Goal: Task Accomplishment & Management: Use online tool/utility

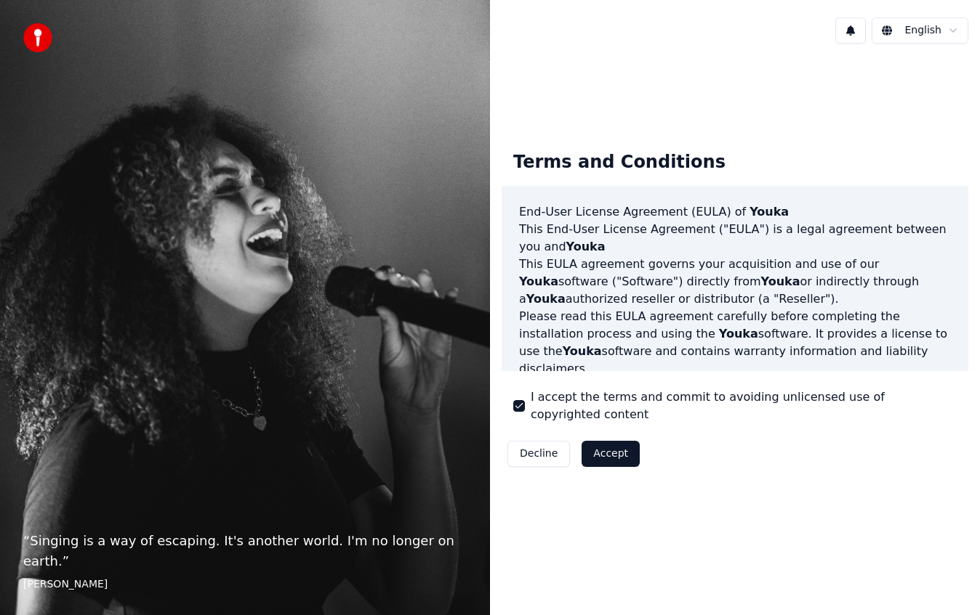
click at [517, 404] on button "I accept the terms and commit to avoiding unlicensed use of copyrighted content" at bounding box center [519, 406] width 12 height 12
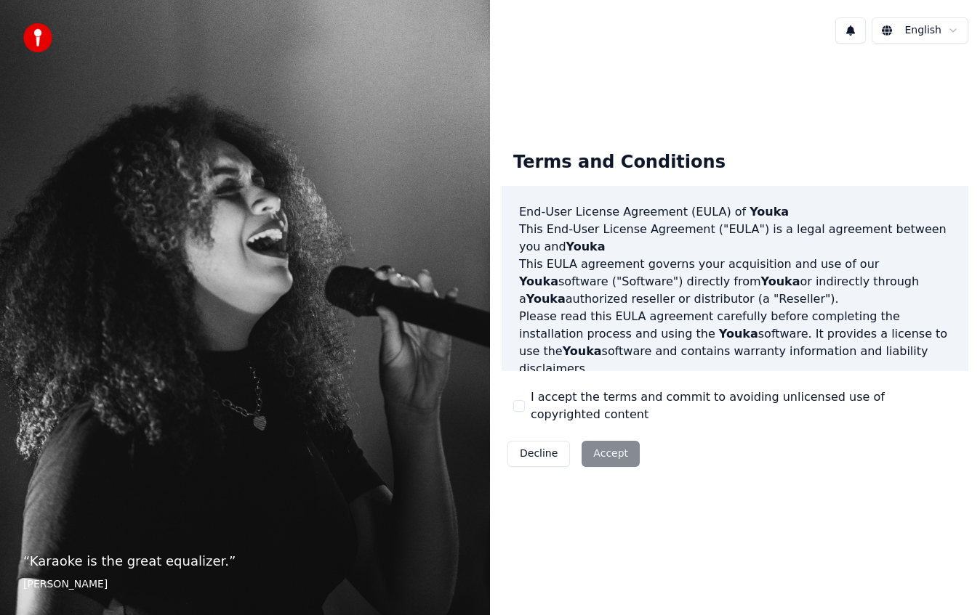
click at [513, 403] on button "I accept the terms and commit to avoiding unlicensed use of copyrighted content" at bounding box center [519, 406] width 12 height 12
click at [634, 447] on button "Accept" at bounding box center [610, 454] width 58 height 26
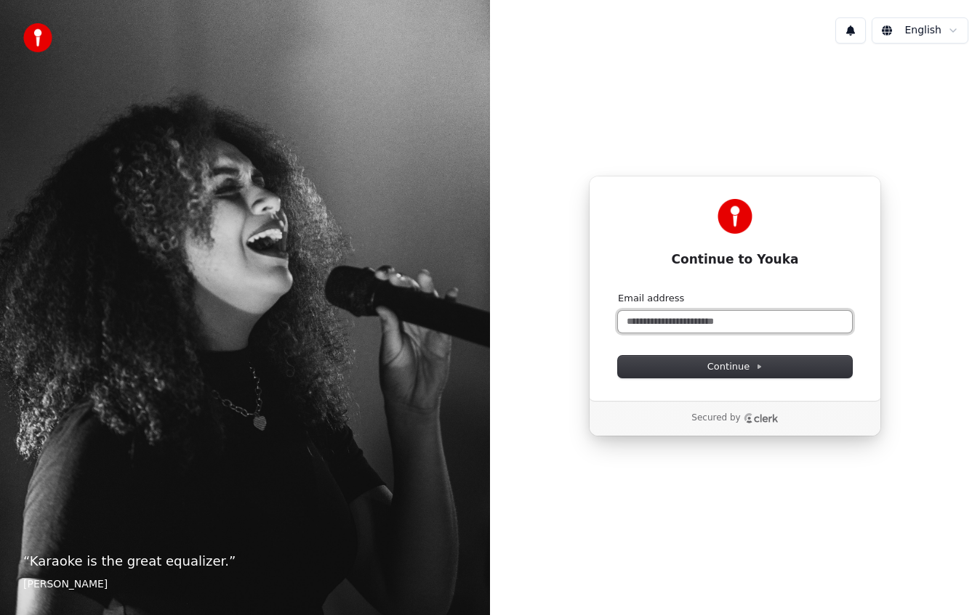
click at [738, 327] on input "Email address" at bounding box center [735, 322] width 234 height 22
click at [618, 292] on button "submit" at bounding box center [618, 292] width 0 height 0
type input "**********"
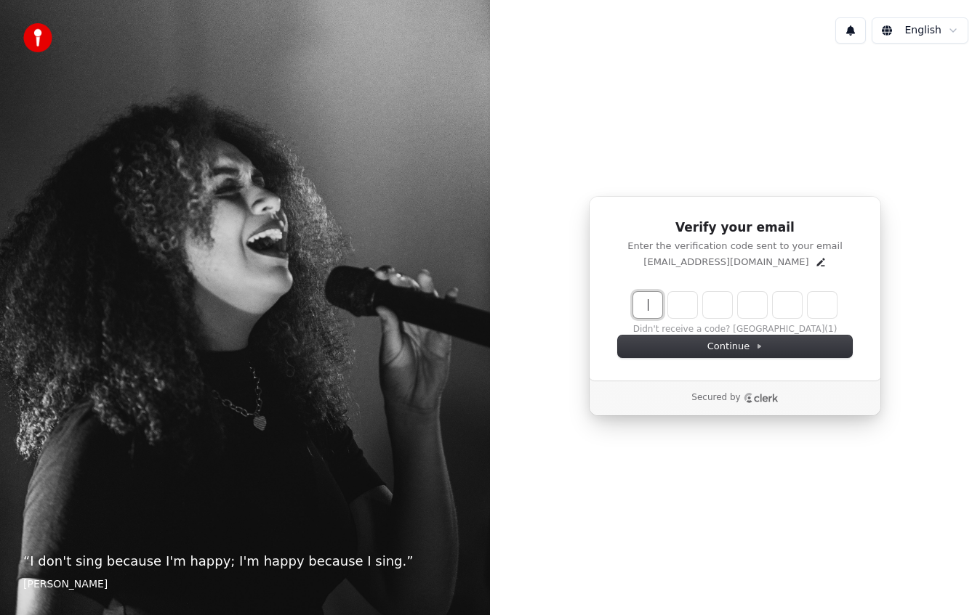
paste input "******"
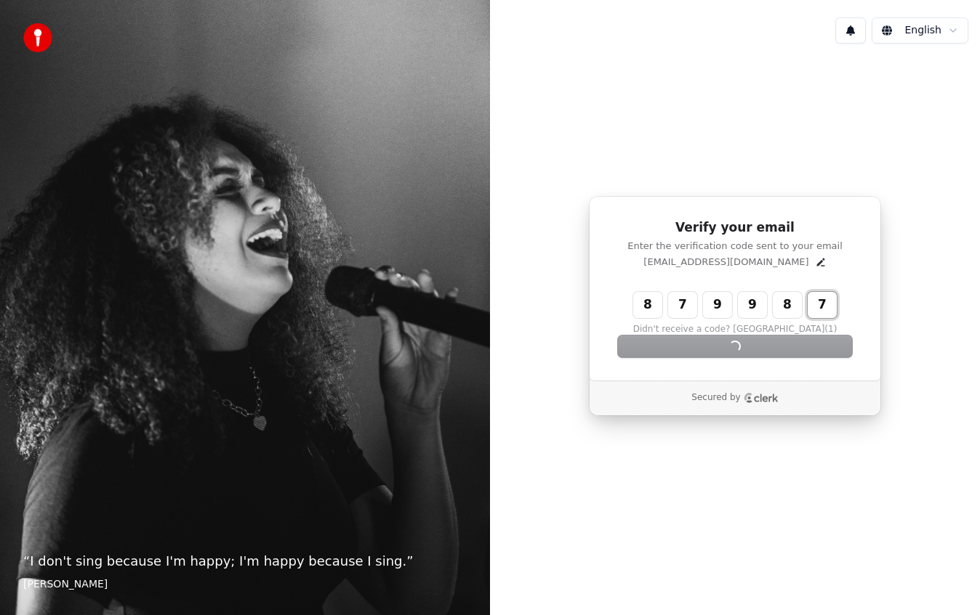
type input "******"
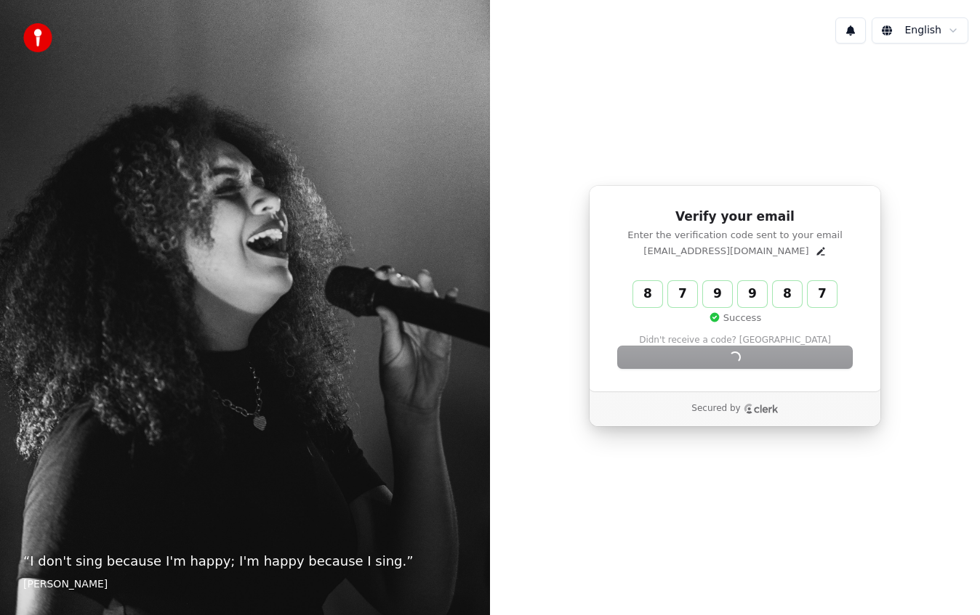
click at [706, 347] on div "Continue" at bounding box center [735, 358] width 234 height 22
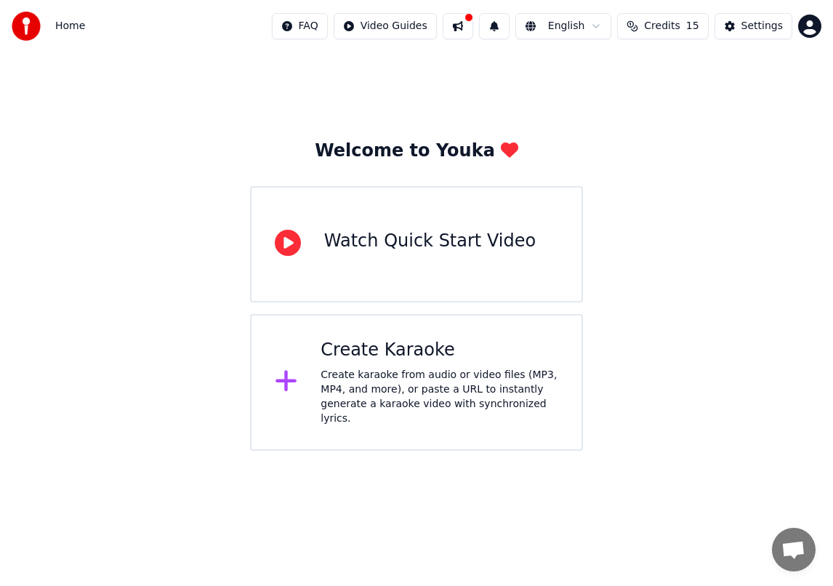
click at [319, 379] on div "Create Karaoke Create karaoke from audio or video files (MP3, MP4, and more), o…" at bounding box center [416, 382] width 333 height 137
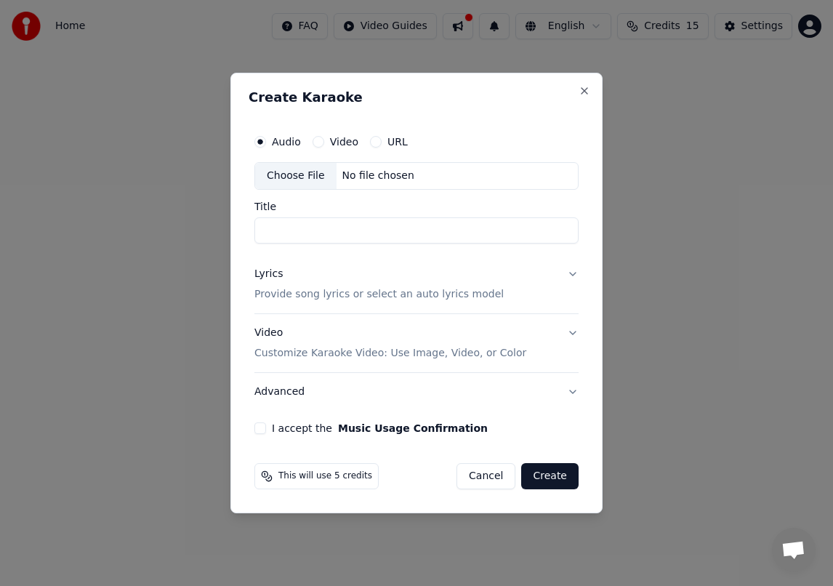
click at [387, 137] on label "URL" at bounding box center [397, 142] width 20 height 10
click at [381, 136] on button "URL" at bounding box center [376, 142] width 12 height 12
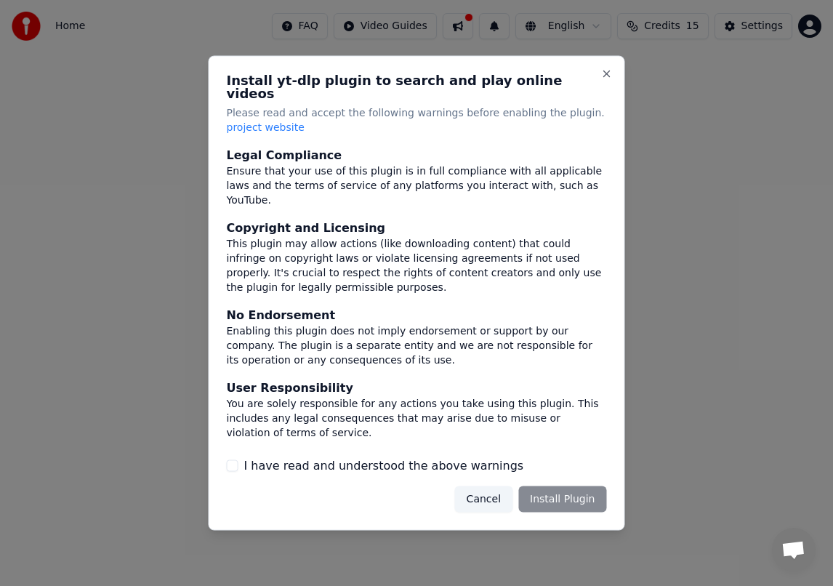
click at [478, 495] on button "Cancel" at bounding box center [483, 498] width 57 height 26
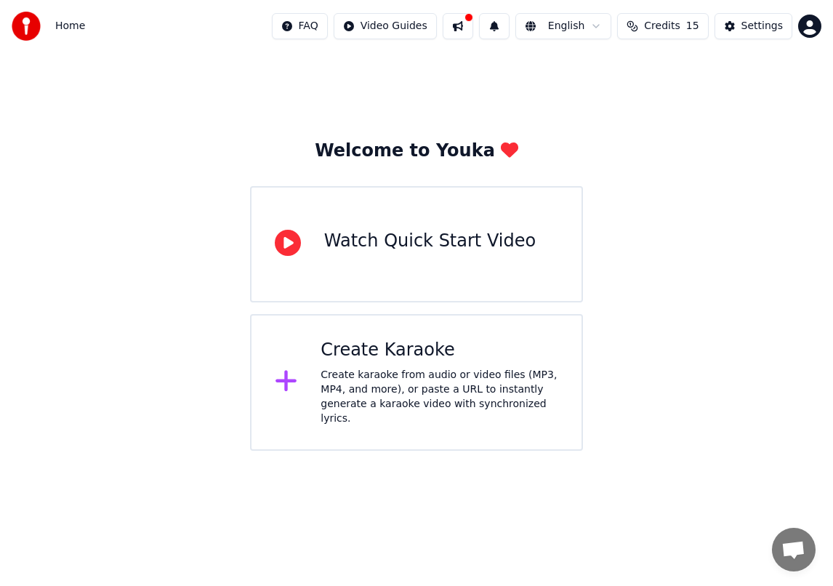
click at [387, 369] on div "Create karaoke from audio or video files (MP3, MP4, and more), or paste a URL t…" at bounding box center [439, 397] width 238 height 58
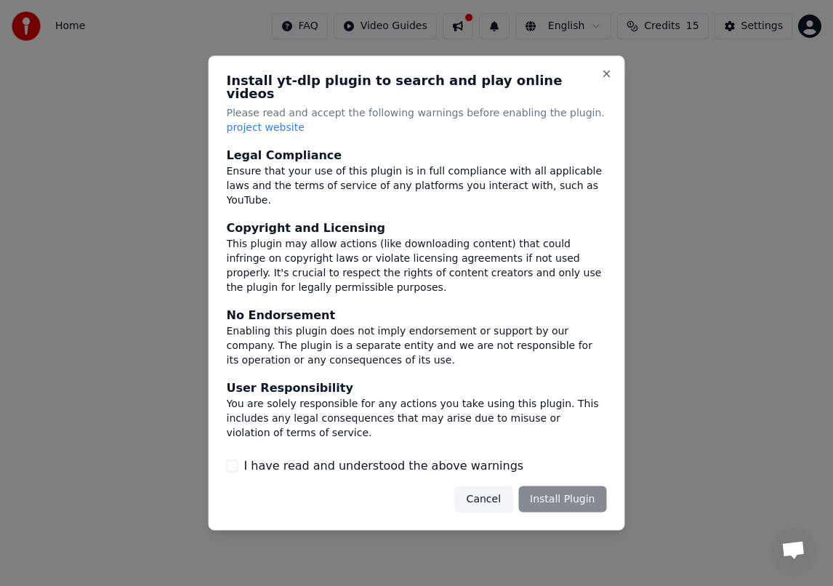
click at [378, 463] on label "I have read and understood the above warnings" at bounding box center [384, 464] width 280 height 17
click at [238, 463] on button "I have read and understood the above warnings" at bounding box center [233, 465] width 12 height 12
click at [549, 501] on button "Install Plugin" at bounding box center [562, 498] width 88 height 26
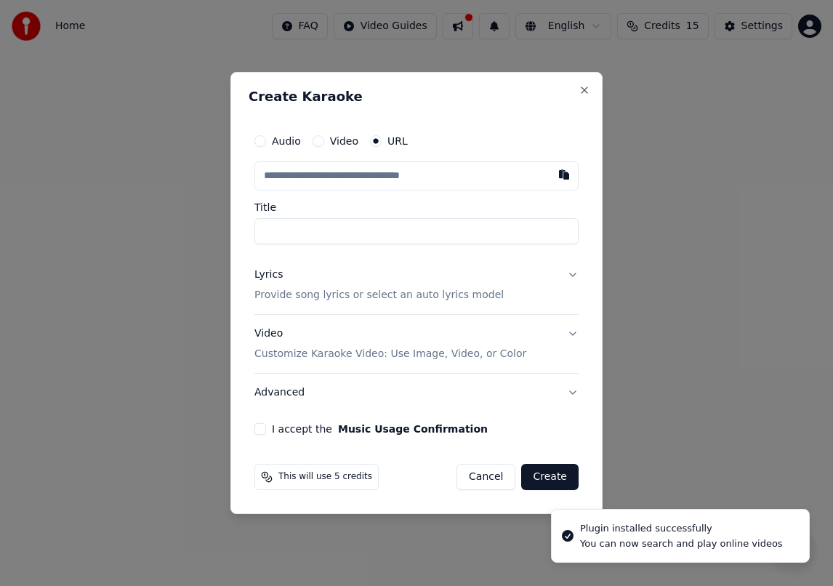
click at [476, 492] on div "This will use 5 credits Cancel Create" at bounding box center [417, 477] width 336 height 38
click at [361, 180] on input "text" at bounding box center [416, 175] width 324 height 29
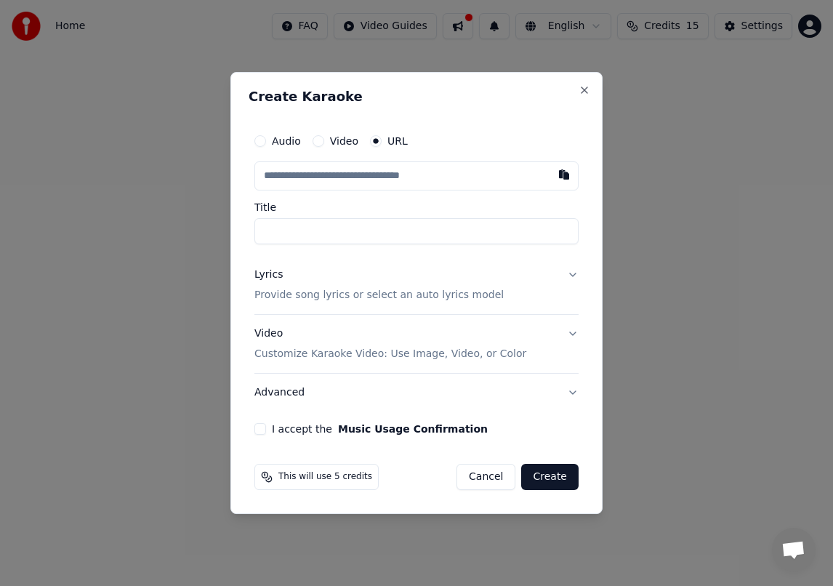
paste input "**********"
type input "**********"
click at [485, 177] on input "**********" at bounding box center [416, 175] width 324 height 29
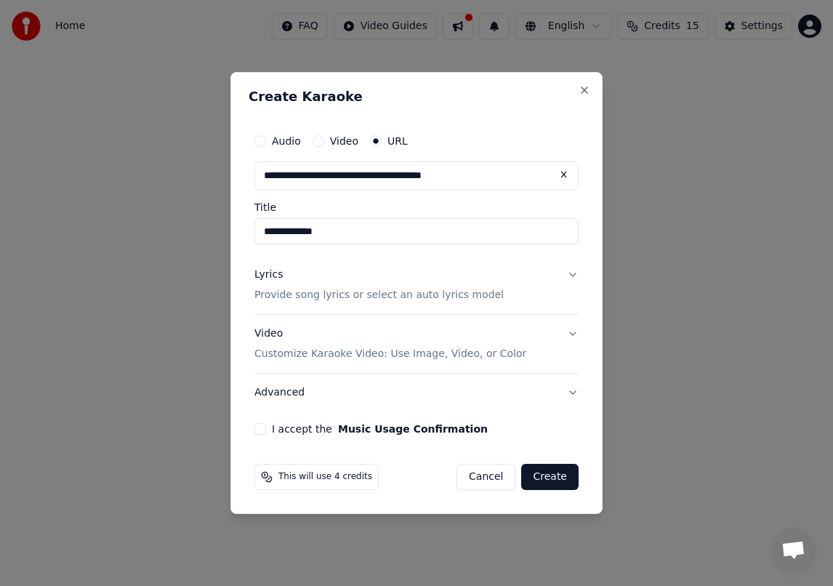
paste input "text"
type input "**********"
click at [424, 287] on div "Lyrics Provide song lyrics or select an auto lyrics model" at bounding box center [378, 284] width 249 height 35
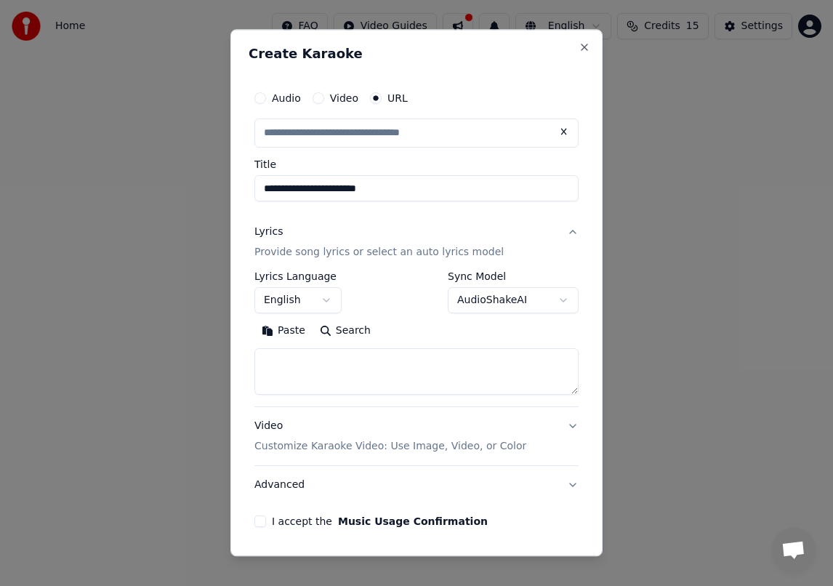
type input "**********"
click at [313, 289] on button "English" at bounding box center [297, 300] width 87 height 26
click at [355, 272] on body "**********" at bounding box center [416, 225] width 833 height 451
click at [296, 310] on body "**********" at bounding box center [416, 225] width 833 height 451
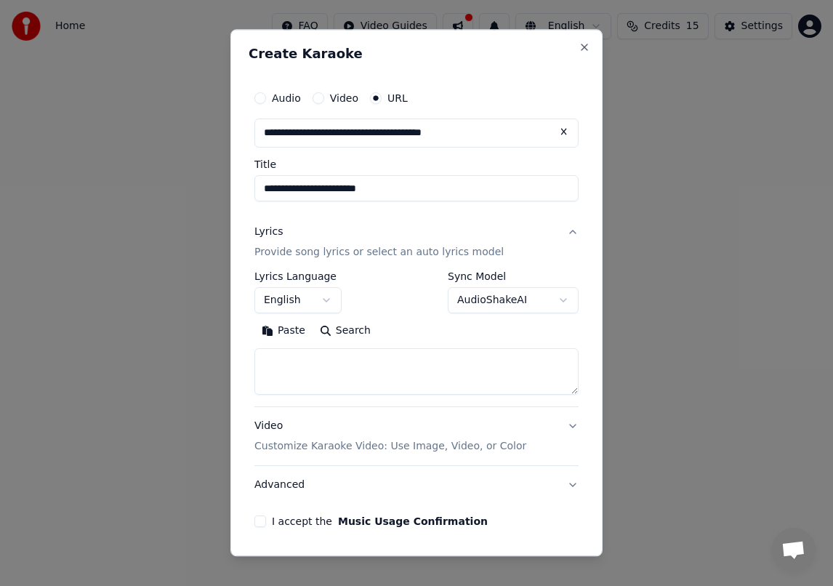
click at [416, 450] on p "Customize Karaoke Video: Use Image, Video, or Color" at bounding box center [390, 446] width 272 height 15
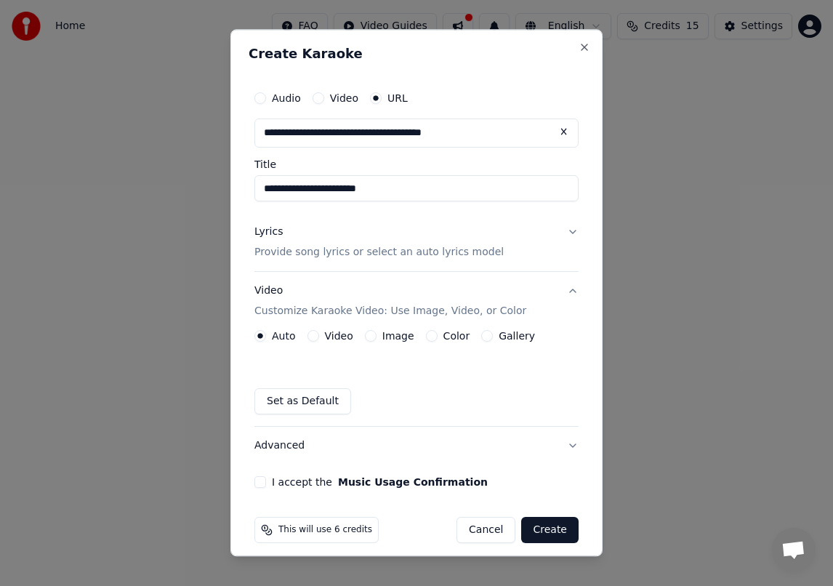
click at [370, 338] on button "Image" at bounding box center [371, 336] width 12 height 12
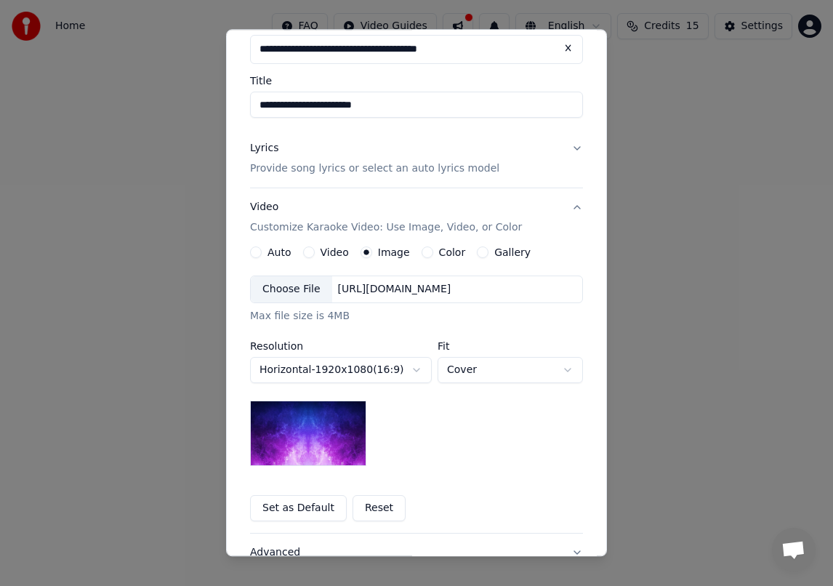
scroll to position [83, 0]
click at [439, 255] on label "Color" at bounding box center [452, 253] width 27 height 10
click at [433, 255] on button "Color" at bounding box center [427, 253] width 12 height 12
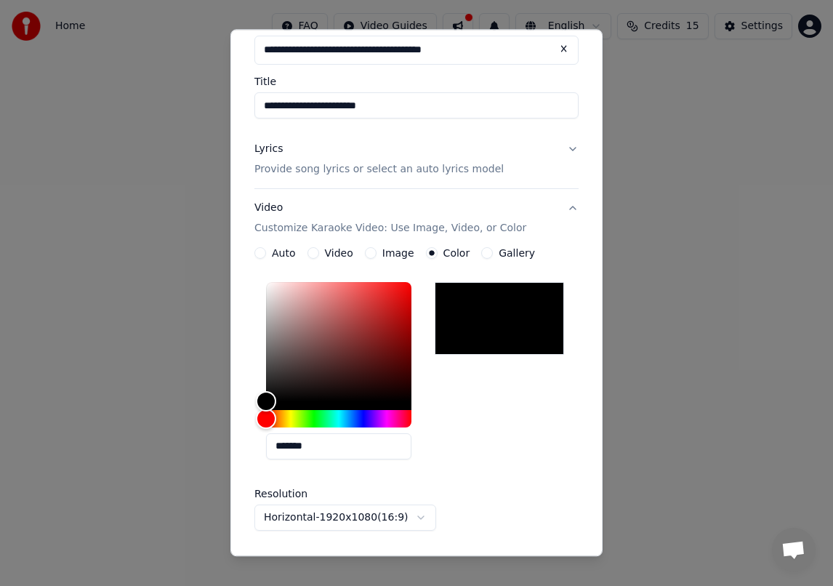
scroll to position [265, 0]
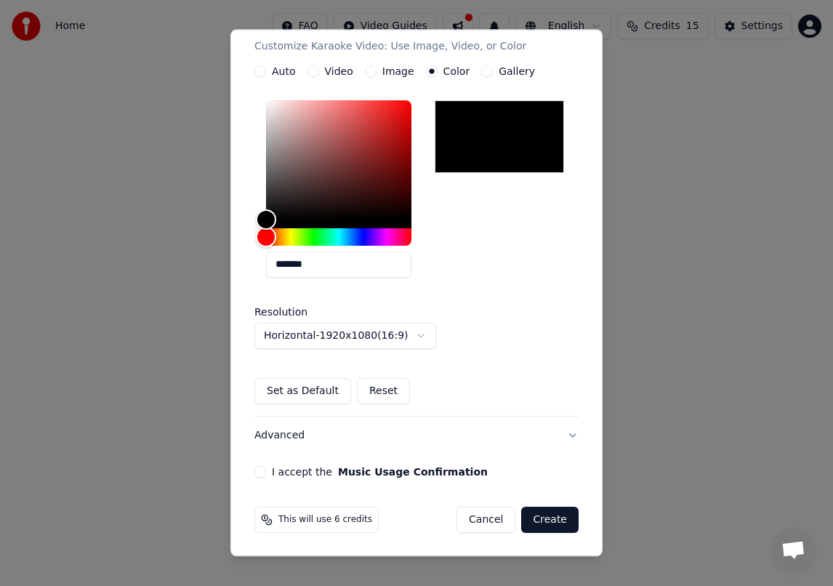
click at [233, 467] on div "**********" at bounding box center [416, 292] width 372 height 527
click at [265, 476] on div "I accept the Music Usage Confirmation" at bounding box center [416, 472] width 324 height 12
click at [257, 471] on button "I accept the Music Usage Confirmation" at bounding box center [260, 472] width 12 height 12
click at [532, 517] on button "Create" at bounding box center [549, 519] width 57 height 26
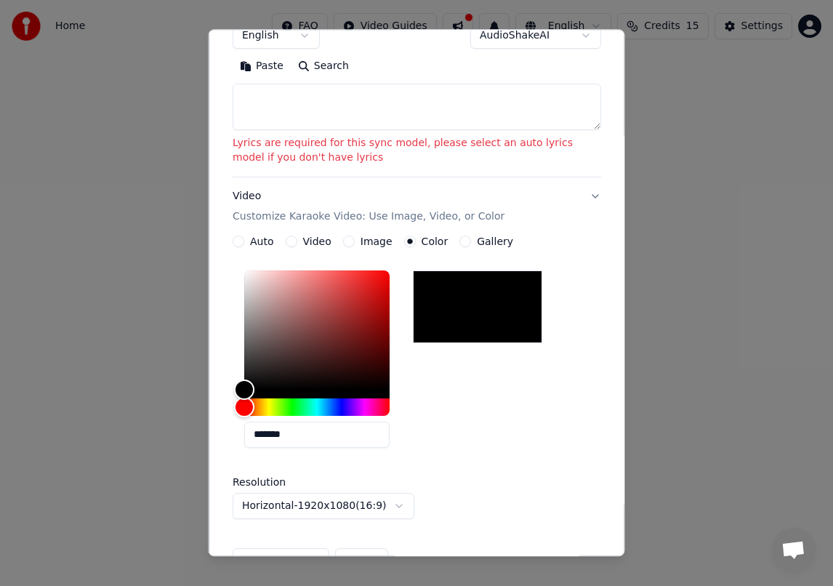
scroll to position [84, 0]
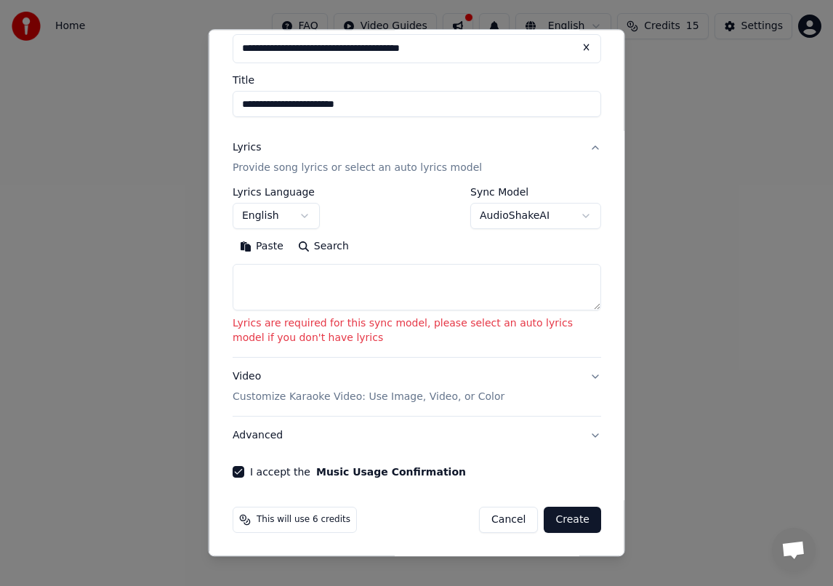
click at [350, 290] on textarea at bounding box center [417, 287] width 368 height 47
click at [279, 217] on body "**********" at bounding box center [416, 225] width 833 height 451
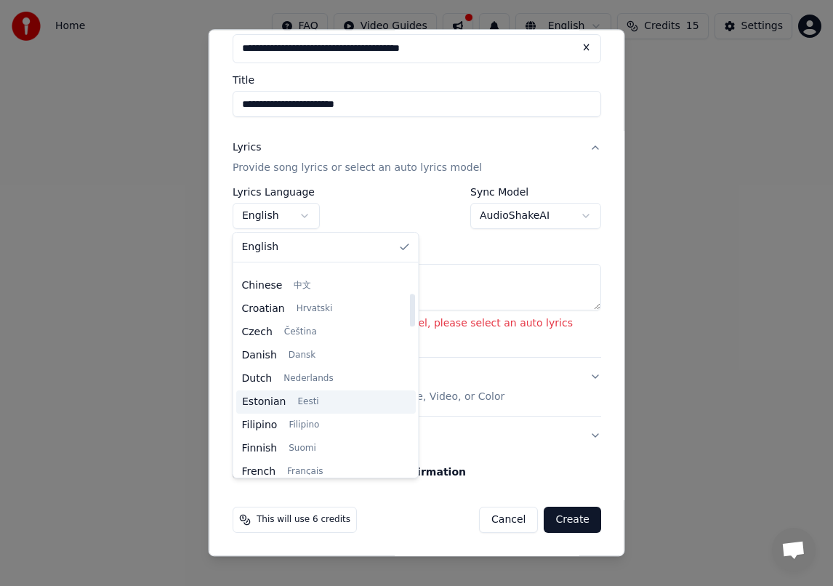
scroll to position [201, 0]
select select "**"
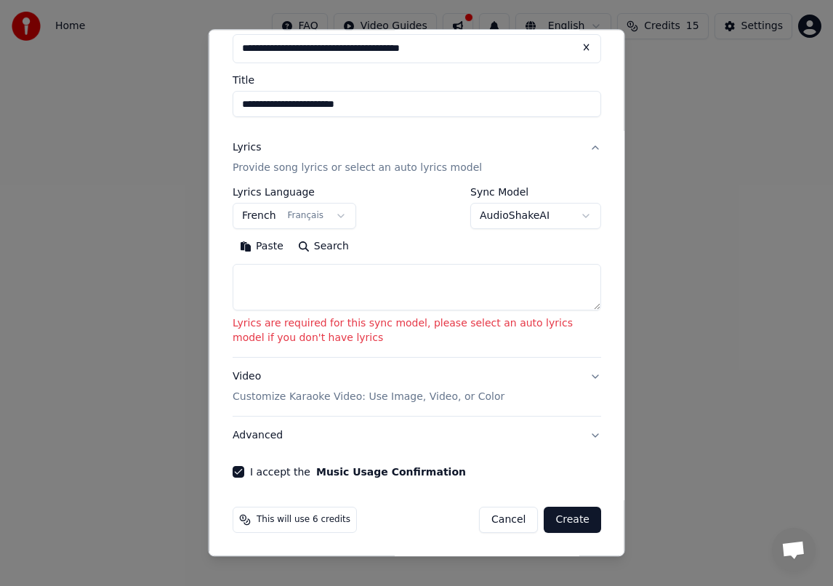
click at [334, 294] on textarea at bounding box center [417, 287] width 368 height 47
paste textarea "**********"
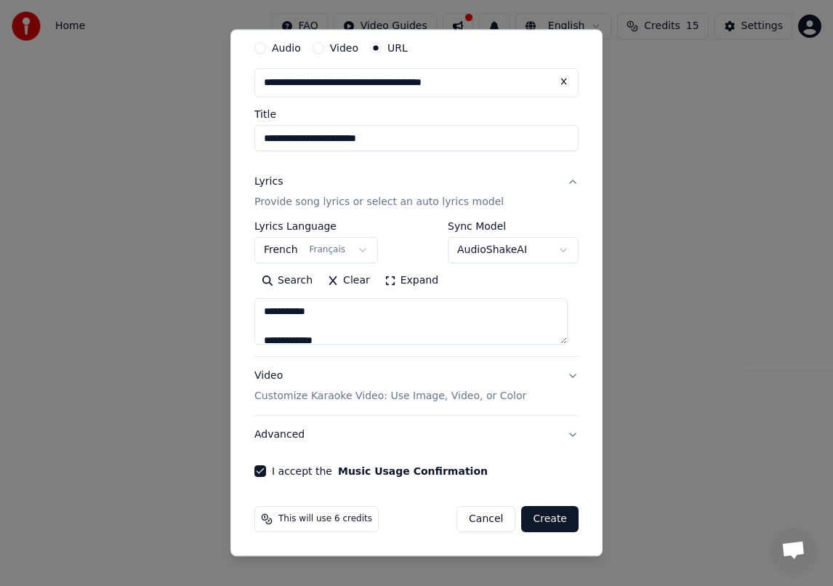
scroll to position [49, 0]
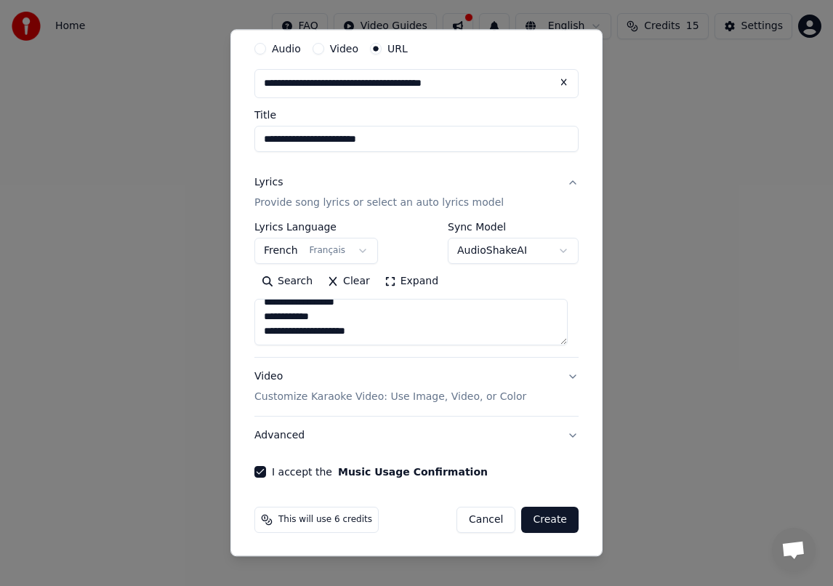
type textarea "**********"
click at [540, 514] on button "Create" at bounding box center [549, 519] width 57 height 26
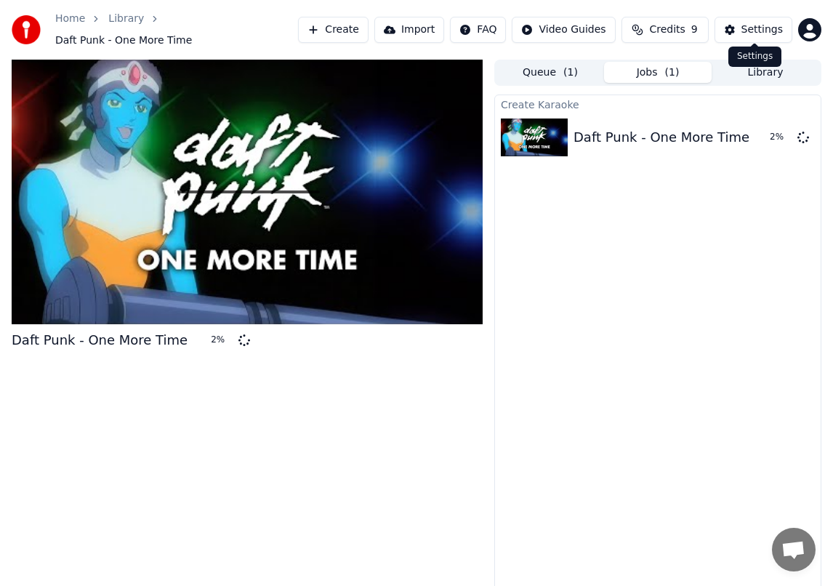
click at [766, 31] on div "Settings" at bounding box center [761, 30] width 41 height 15
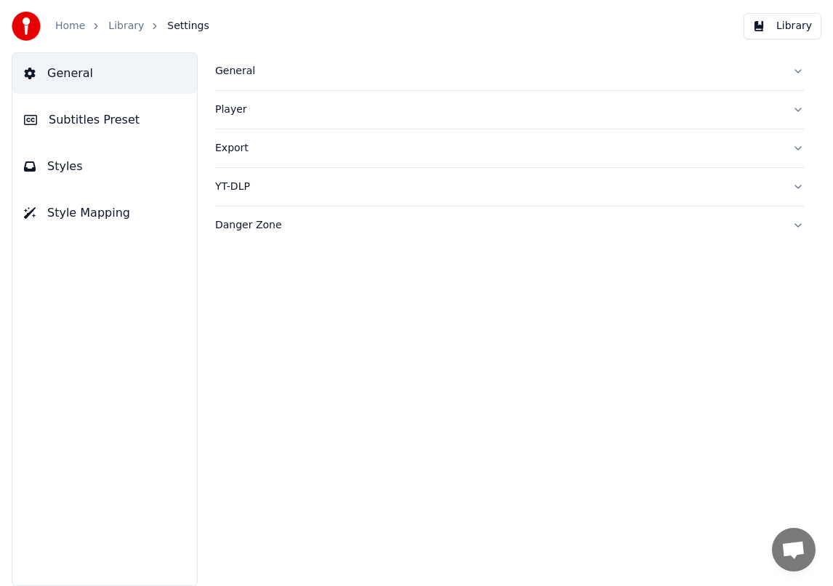
click at [121, 27] on link "Library" at bounding box center [126, 26] width 36 height 15
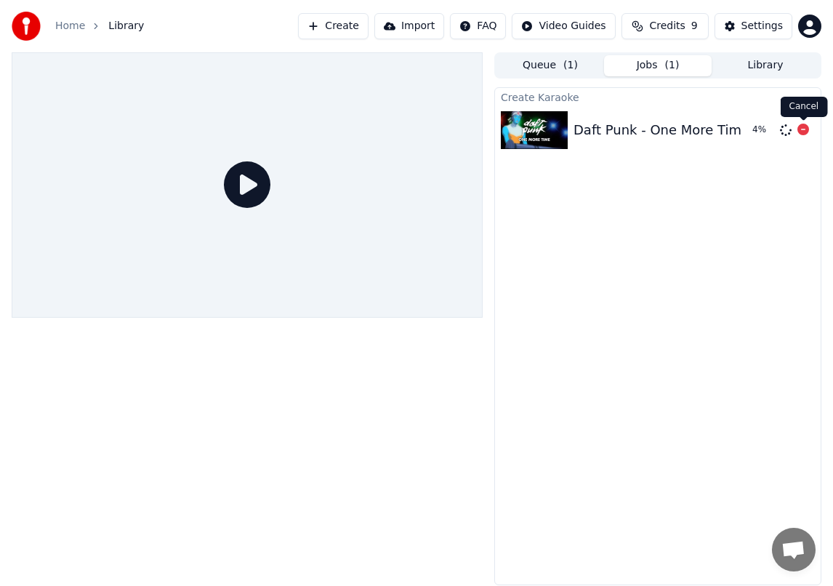
click at [802, 132] on icon at bounding box center [803, 130] width 12 height 12
click at [801, 129] on icon at bounding box center [803, 130] width 12 height 12
click at [803, 131] on icon at bounding box center [803, 130] width 12 height 12
click at [803, 132] on icon at bounding box center [803, 130] width 12 height 12
click at [803, 130] on icon at bounding box center [803, 130] width 12 height 12
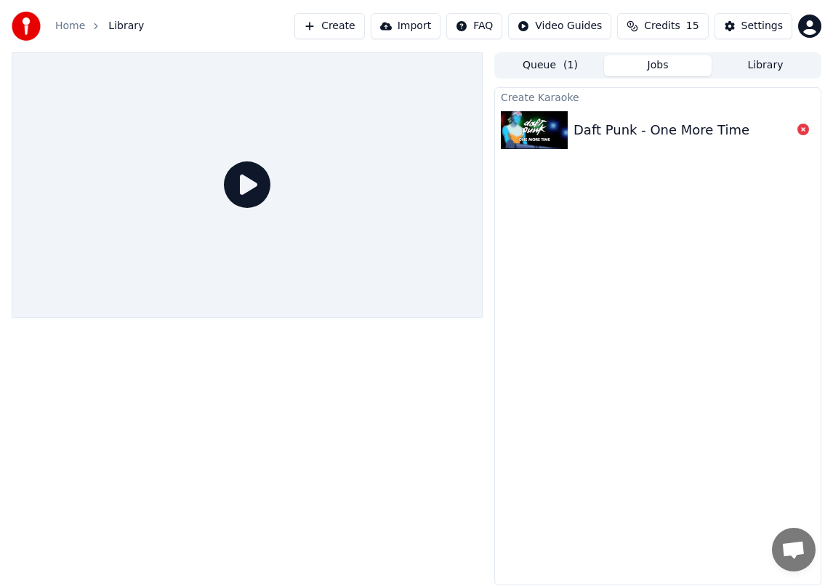
click at [803, 131] on icon at bounding box center [803, 130] width 12 height 12
drag, startPoint x: 804, startPoint y: 130, endPoint x: 730, endPoint y: 86, distance: 86.4
click at [804, 129] on icon at bounding box center [803, 130] width 12 height 12
click at [338, 29] on button "Create" at bounding box center [329, 26] width 70 height 26
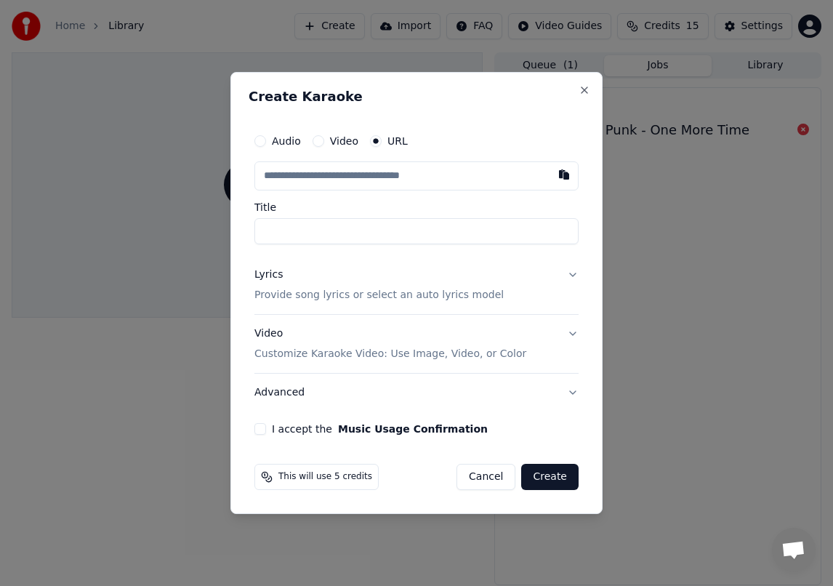
click at [287, 137] on label "Audio" at bounding box center [286, 141] width 29 height 10
click at [266, 137] on button "Audio" at bounding box center [260, 141] width 12 height 12
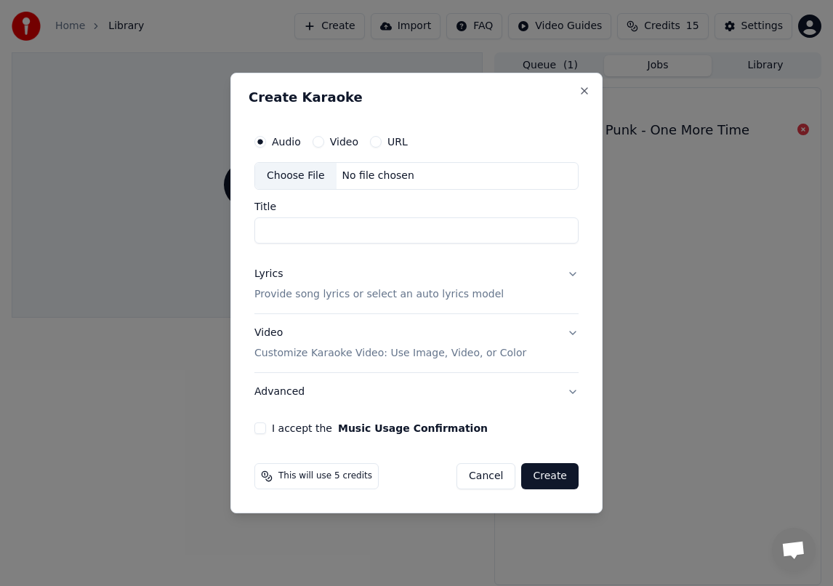
click at [292, 181] on div "Choose File" at bounding box center [295, 176] width 81 height 26
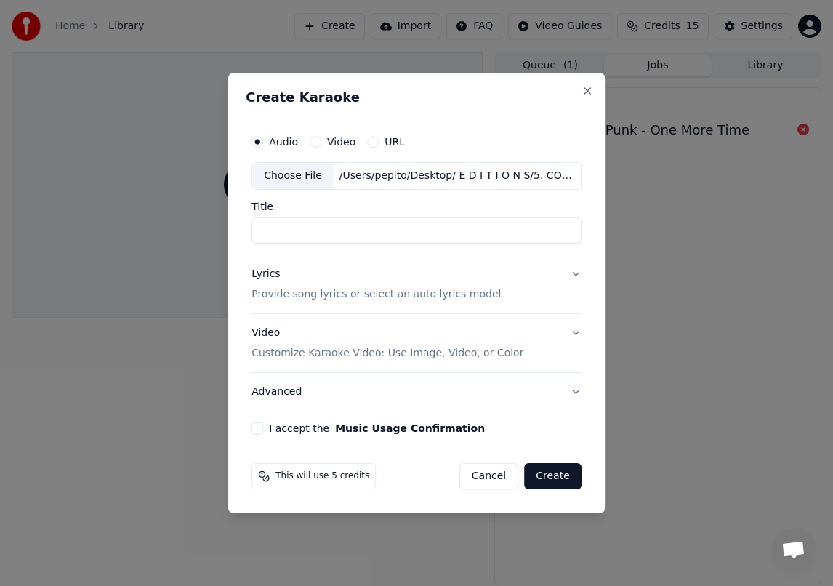
type input "**********"
click at [448, 302] on button "Lyrics Provide song lyrics or select an auto lyrics model" at bounding box center [416, 284] width 330 height 58
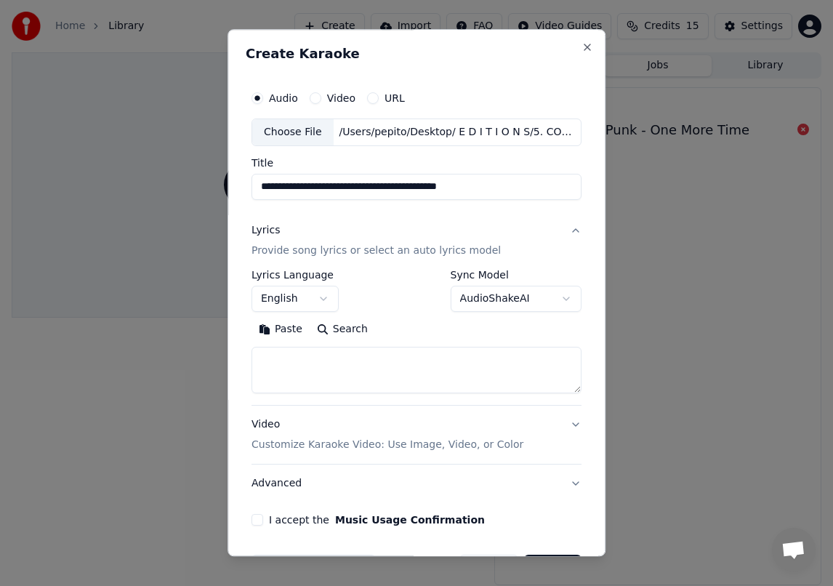
click at [475, 298] on body "**********" at bounding box center [416, 293] width 833 height 586
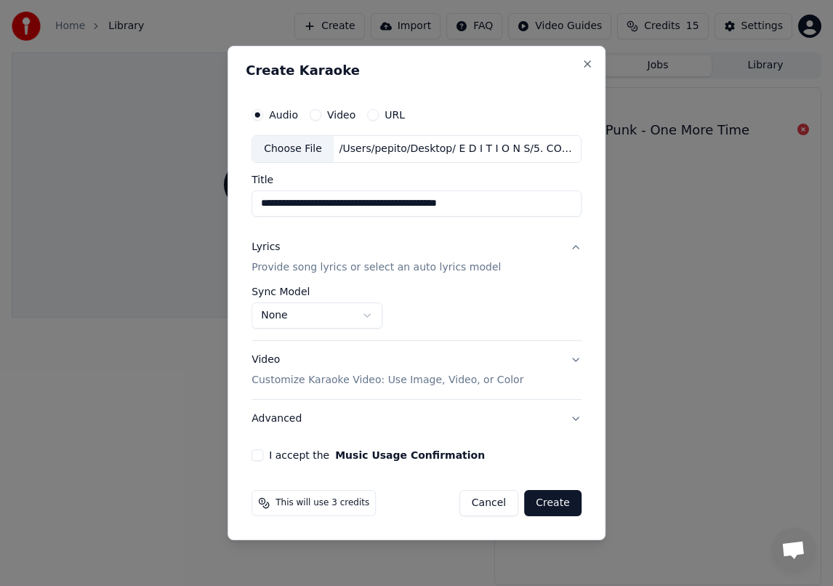
click at [283, 315] on body "**********" at bounding box center [416, 293] width 833 height 586
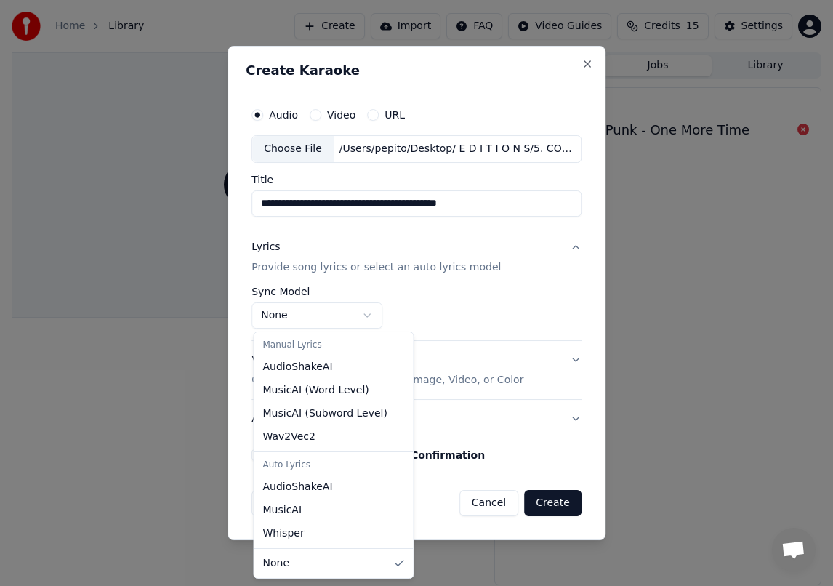
click at [313, 316] on body "**********" at bounding box center [416, 293] width 833 height 586
click at [316, 317] on body "**********" at bounding box center [416, 293] width 833 height 586
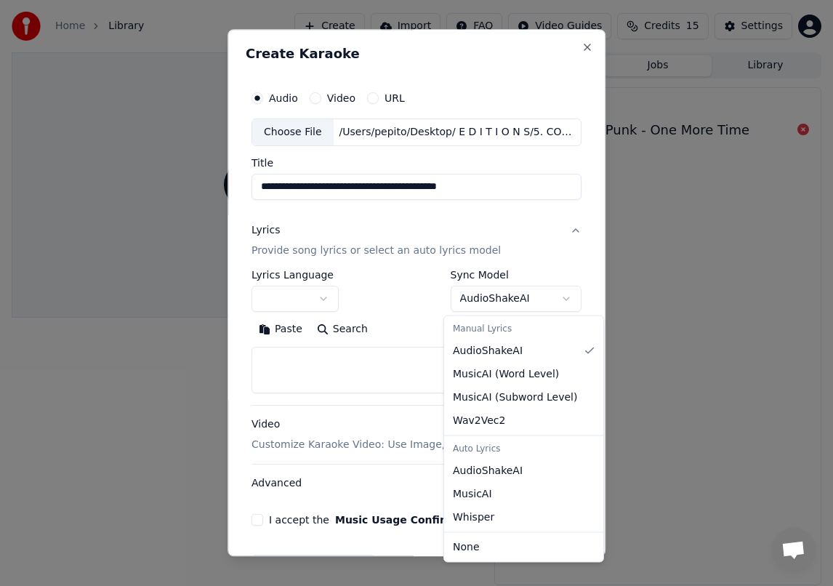
click at [488, 300] on body "**********" at bounding box center [416, 293] width 833 height 586
select select "**********"
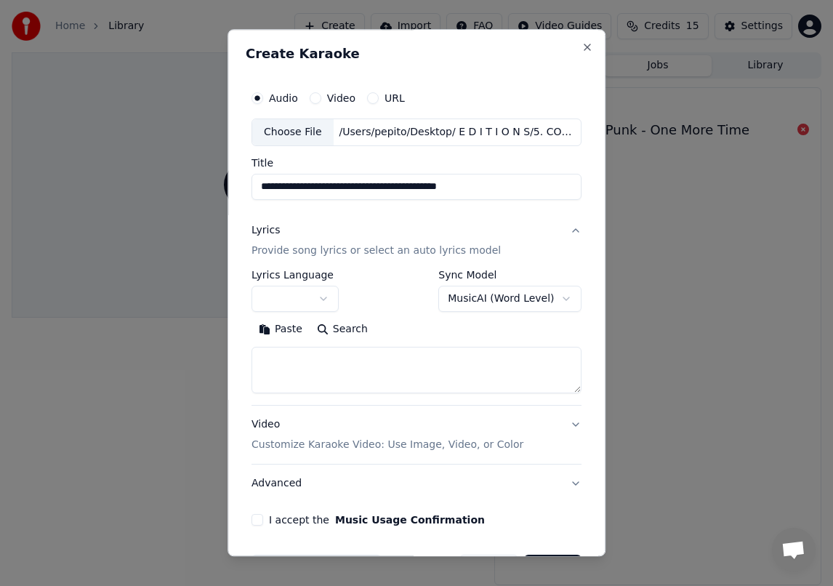
click at [271, 286] on button "button" at bounding box center [294, 299] width 87 height 26
click at [310, 298] on body "**********" at bounding box center [416, 293] width 833 height 586
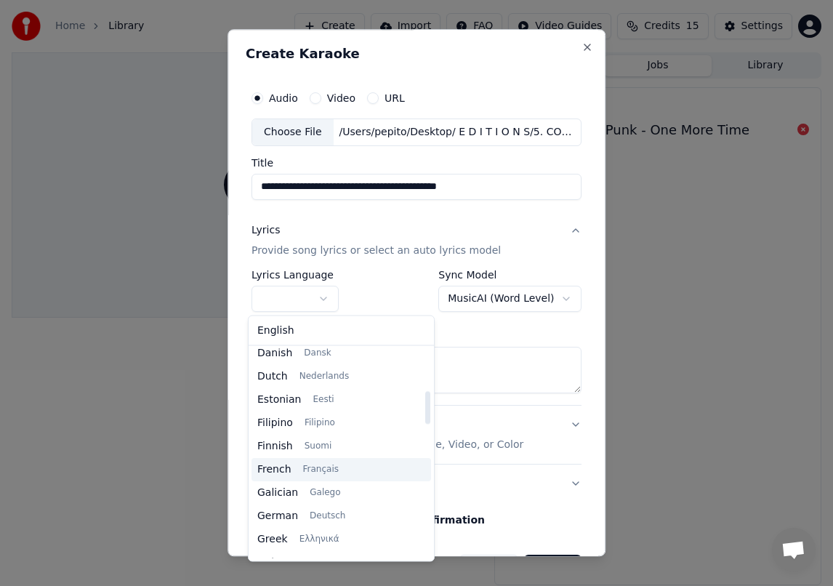
scroll to position [267, 0]
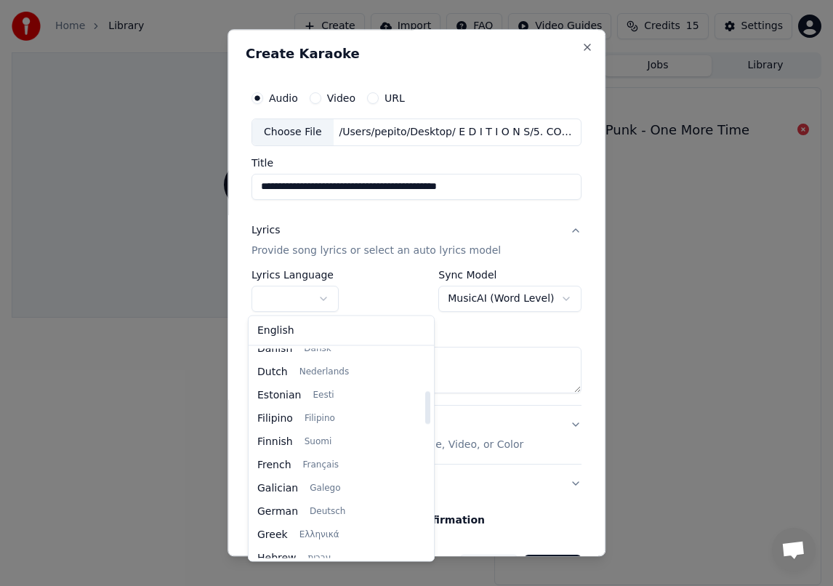
select select "**"
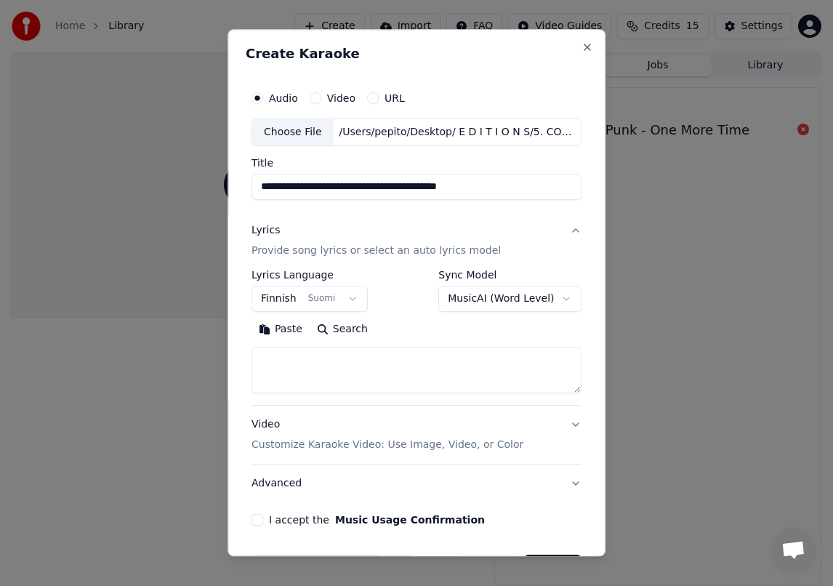
click at [299, 451] on p "Customize Karaoke Video: Use Image, Video, or Color" at bounding box center [387, 444] width 272 height 15
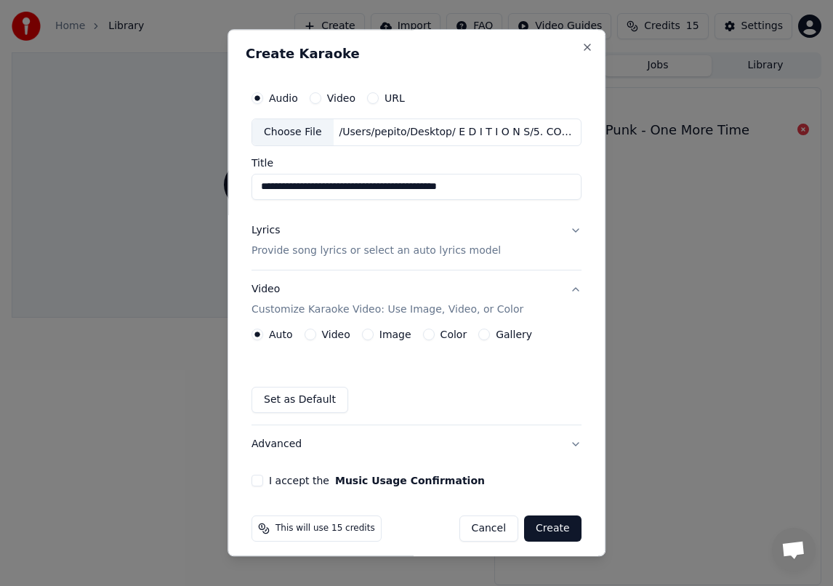
click at [445, 247] on p "Provide song lyrics or select an auto lyrics model" at bounding box center [375, 250] width 249 height 15
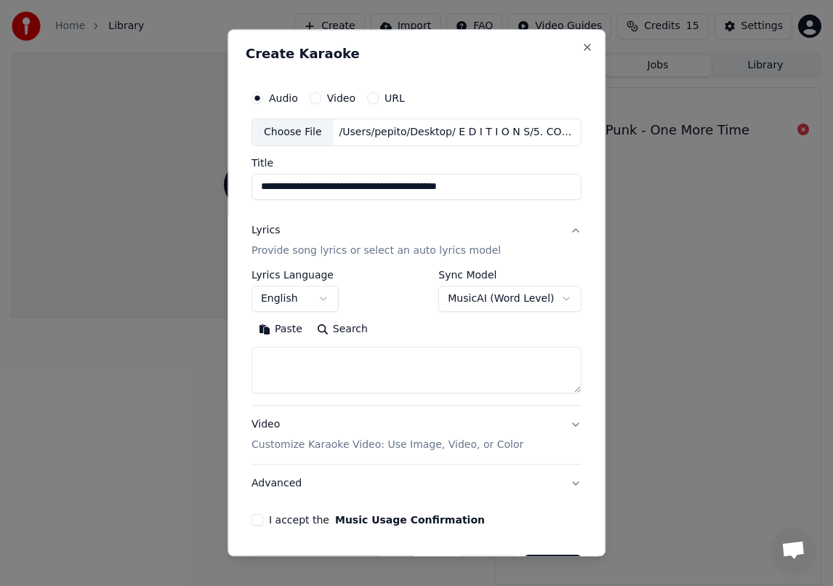
click at [286, 300] on body "**********" at bounding box center [416, 293] width 833 height 586
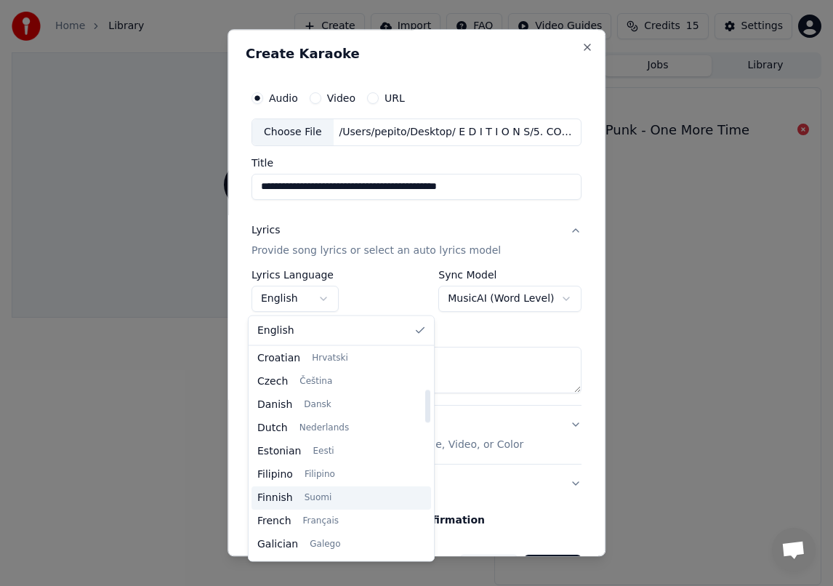
scroll to position [258, 0]
select select "**"
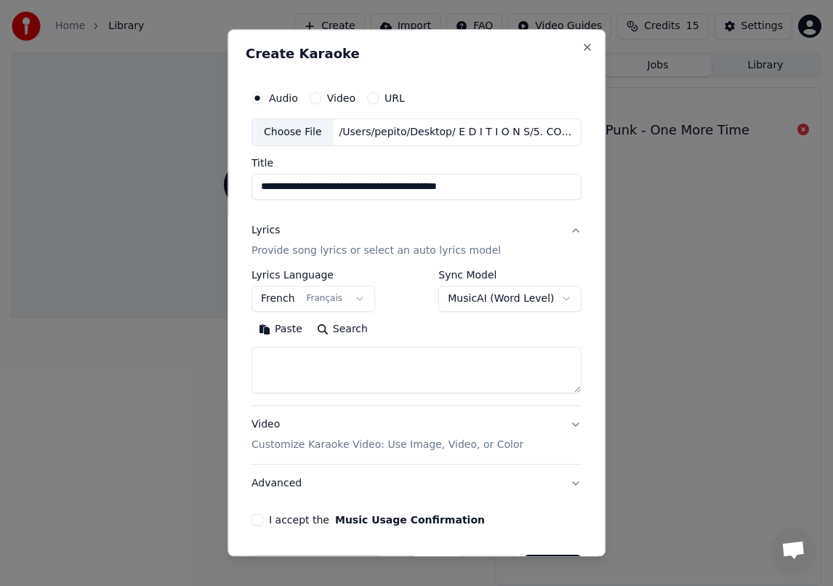
click at [306, 365] on textarea at bounding box center [416, 370] width 330 height 47
paste textarea "**********"
click at [331, 368] on textarea "**********" at bounding box center [414, 370] width 326 height 47
paste textarea "**********"
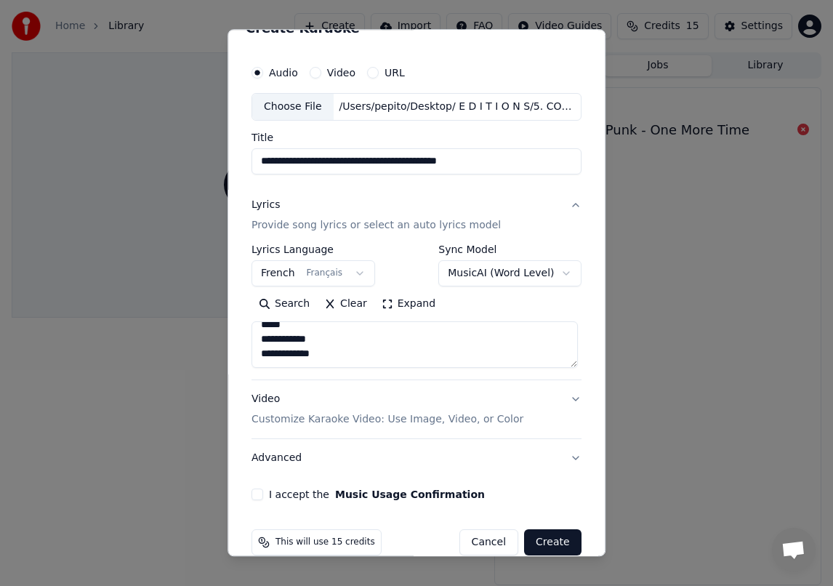
type textarea "**********"
click at [512, 424] on button "Video Customize Karaoke Video: Use Image, Video, or Color" at bounding box center [416, 409] width 330 height 58
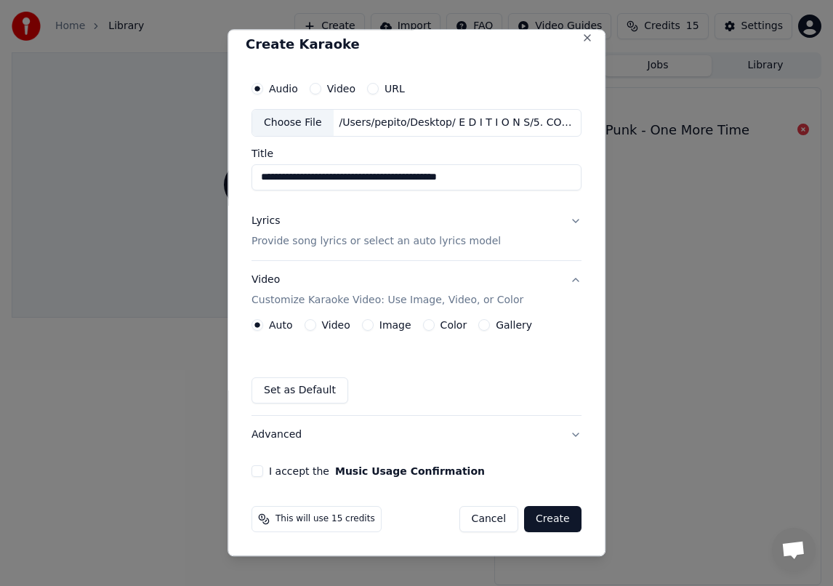
scroll to position [9, 0]
click at [391, 326] on label "Image" at bounding box center [395, 325] width 32 height 10
click at [374, 326] on button "Image" at bounding box center [368, 326] width 12 height 12
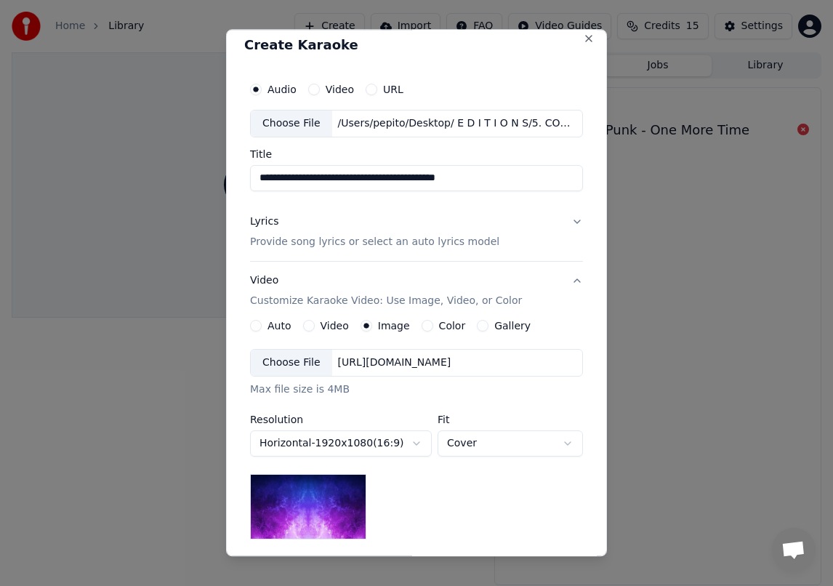
click at [440, 323] on label "Color" at bounding box center [452, 325] width 27 height 10
click at [433, 323] on button "Color" at bounding box center [427, 326] width 12 height 12
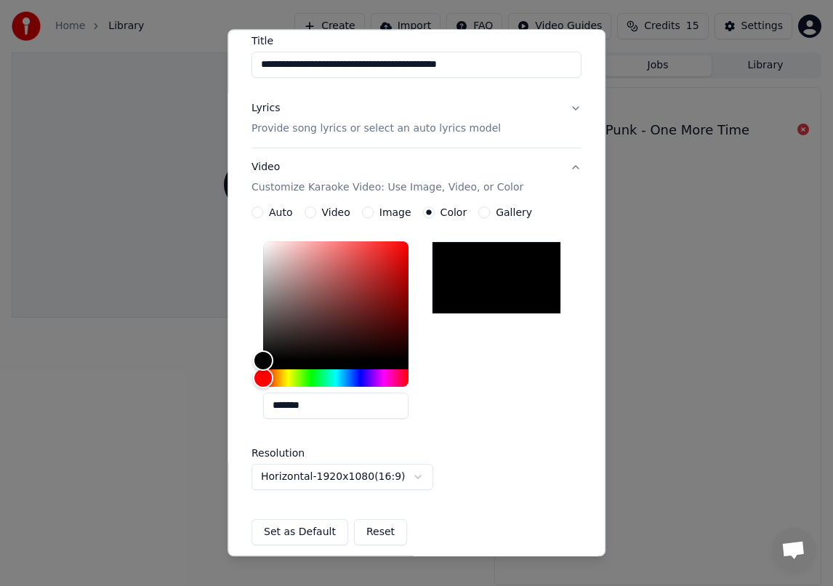
scroll to position [263, 0]
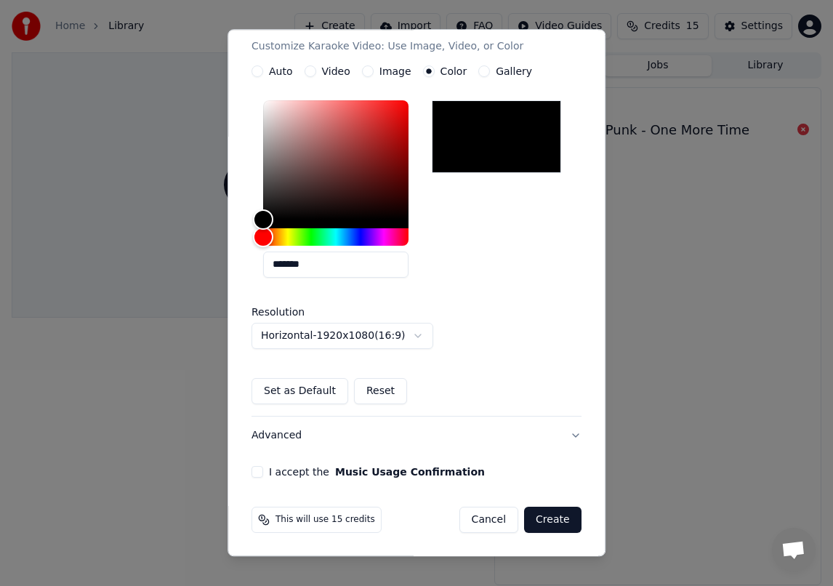
click at [253, 471] on button "I accept the Music Usage Confirmation" at bounding box center [257, 472] width 12 height 12
click at [316, 445] on button "Advanced" at bounding box center [416, 435] width 330 height 38
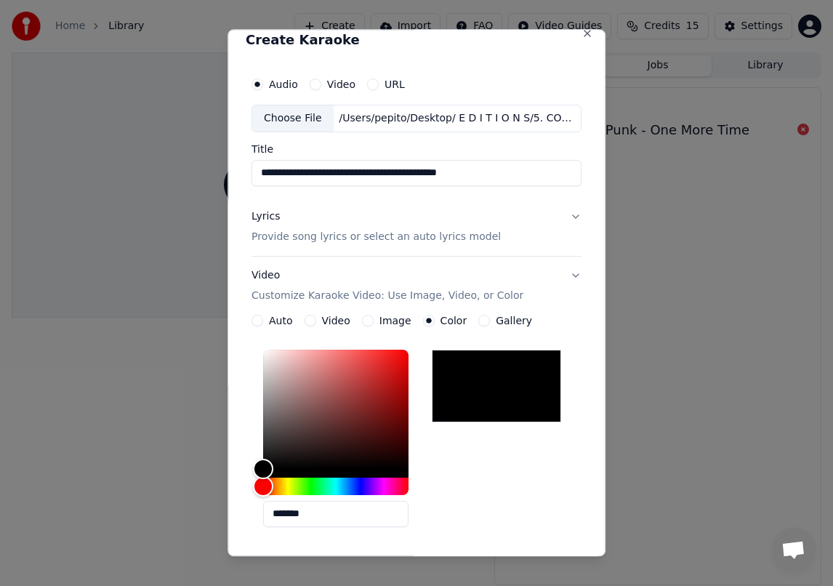
scroll to position [0, 0]
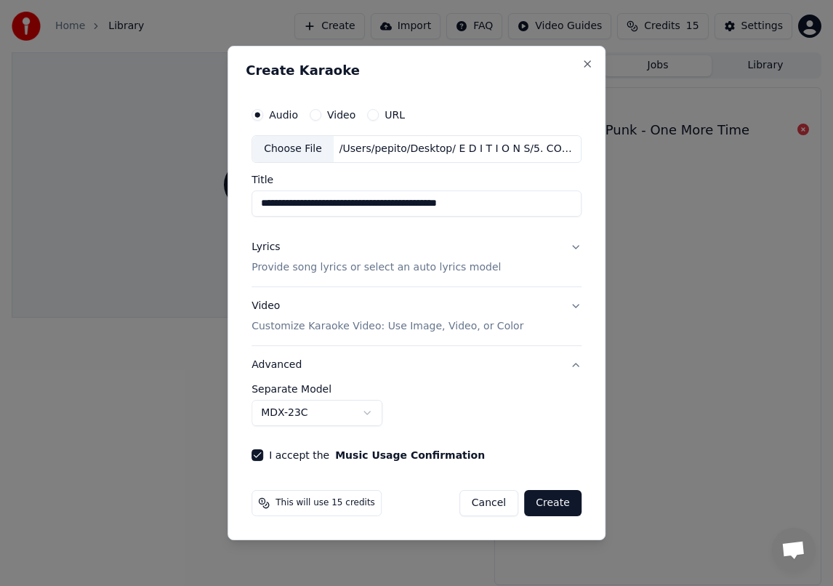
click at [488, 270] on button "Lyrics Provide song lyrics or select an auto lyrics model" at bounding box center [416, 257] width 330 height 58
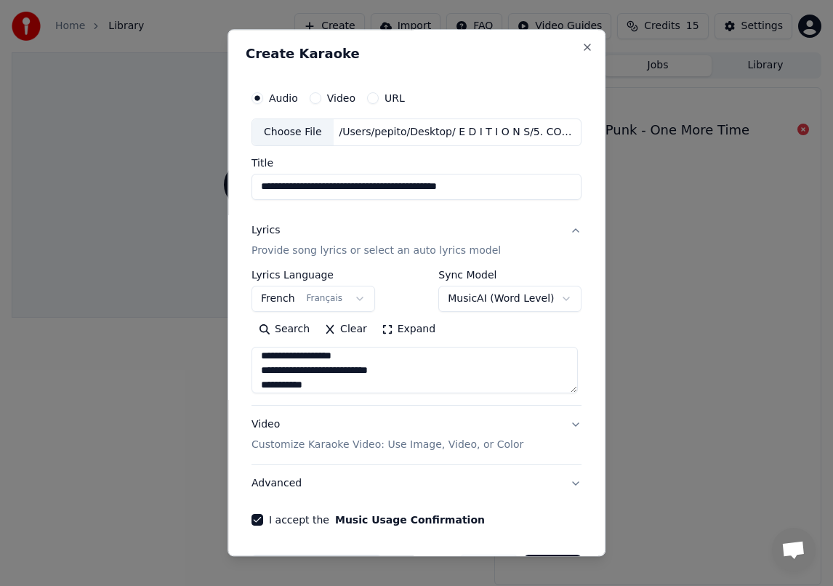
scroll to position [707, 0]
click at [363, 376] on textarea "**********" at bounding box center [414, 370] width 326 height 47
paste textarea "**********"
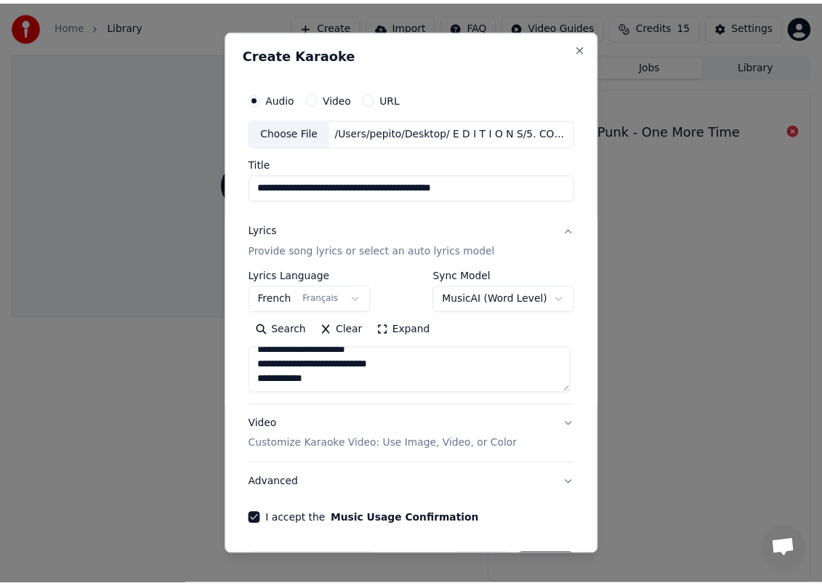
scroll to position [48, 0]
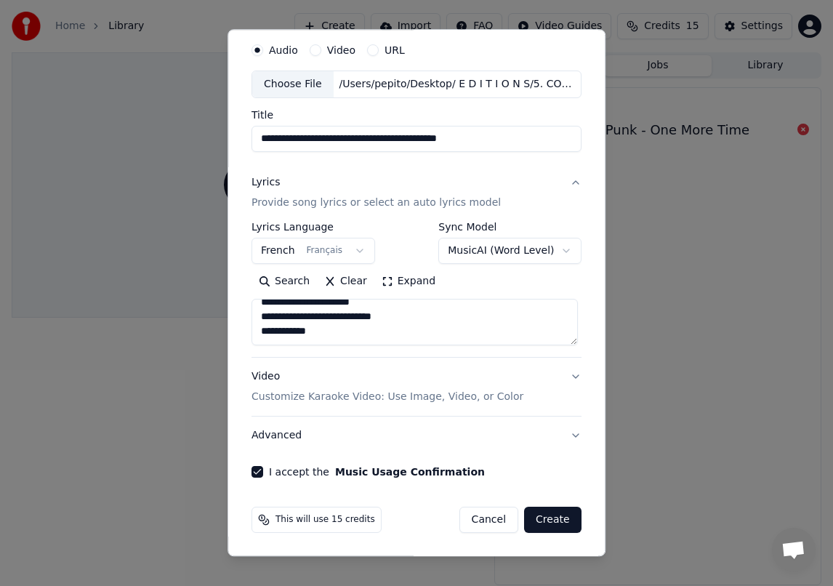
type textarea "**********"
click at [563, 520] on button "Create" at bounding box center [552, 519] width 57 height 26
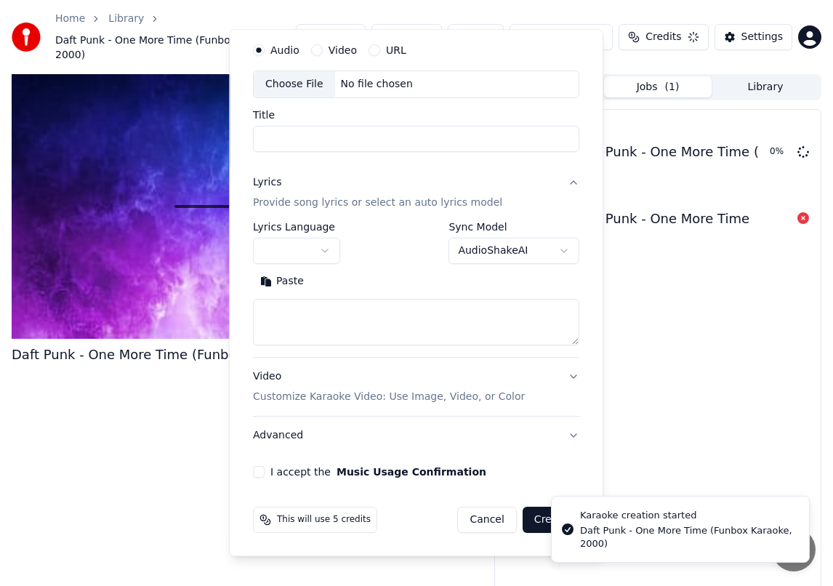
scroll to position [0, 0]
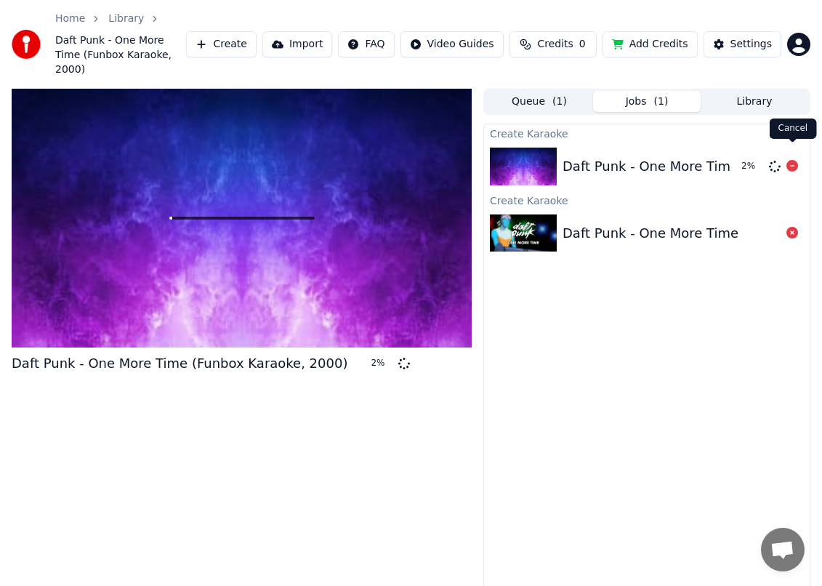
click at [790, 160] on icon at bounding box center [792, 166] width 12 height 12
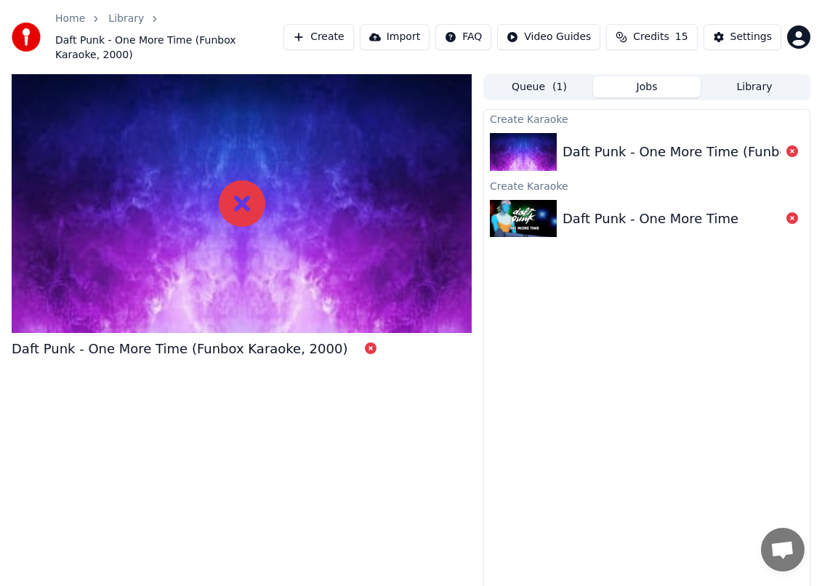
click at [546, 81] on button "Queue ( 1 )" at bounding box center [539, 86] width 108 height 21
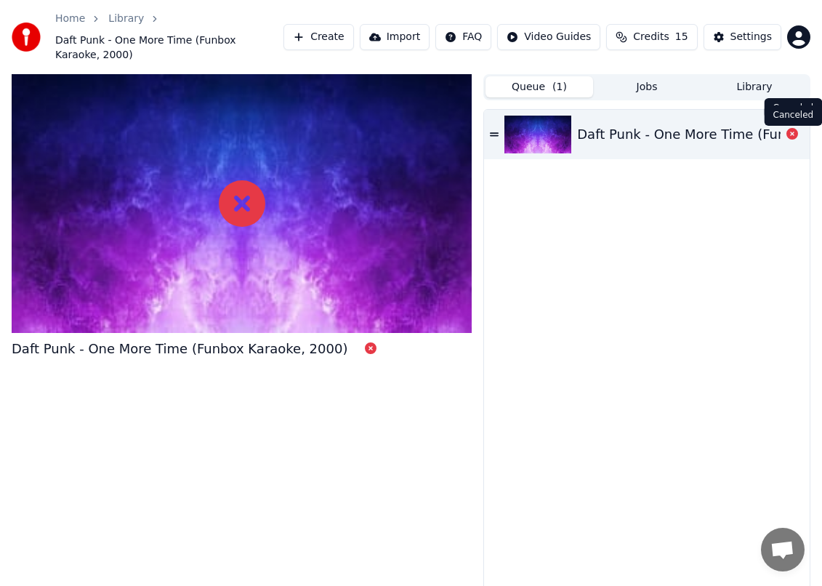
click at [789, 130] on icon at bounding box center [792, 134] width 12 height 12
drag, startPoint x: 120, startPoint y: 17, endPoint x: 94, endPoint y: 18, distance: 26.2
click at [120, 17] on link "Library" at bounding box center [126, 19] width 36 height 15
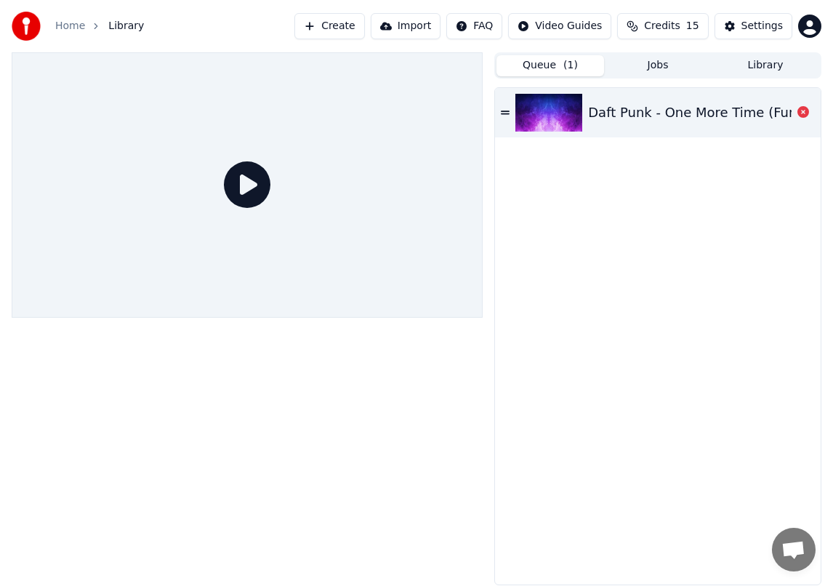
click at [77, 19] on link "Home" at bounding box center [70, 26] width 30 height 15
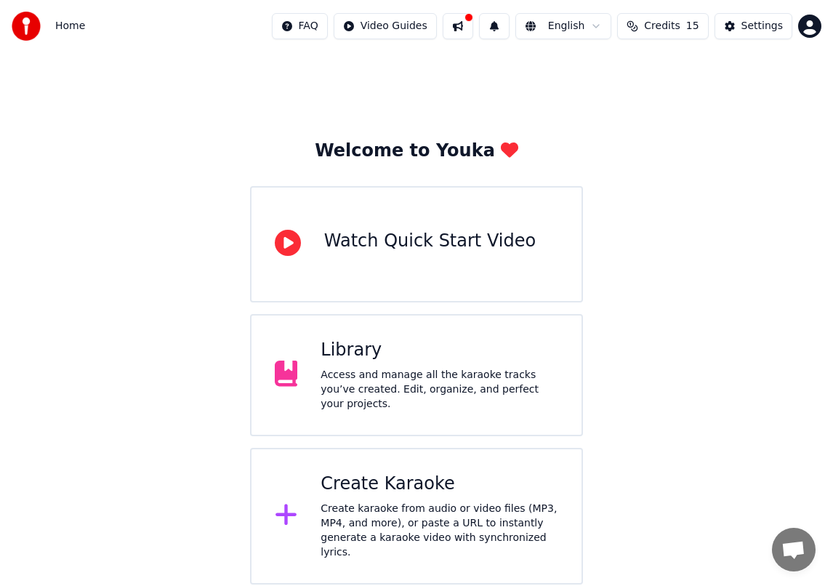
click at [373, 478] on div "Create Karaoke" at bounding box center [439, 483] width 238 height 23
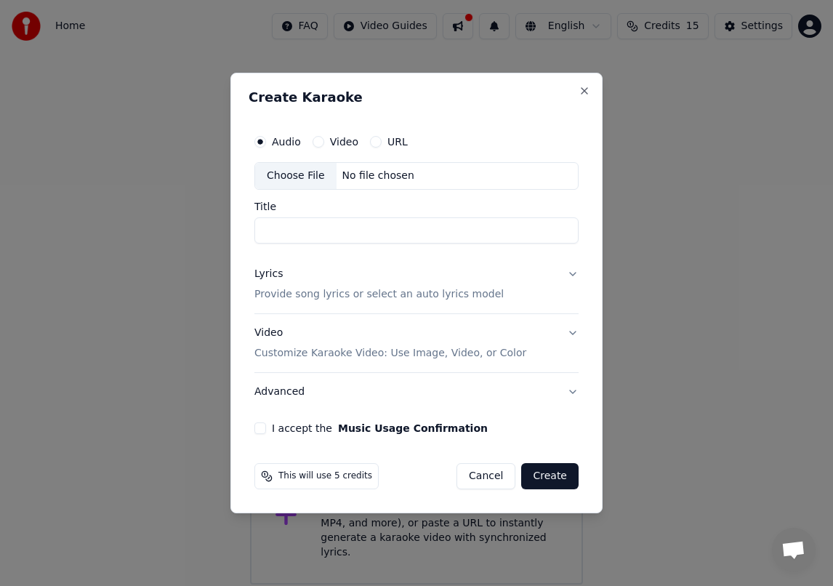
click at [389, 173] on div "No file chosen" at bounding box center [378, 176] width 84 height 15
type input "**********"
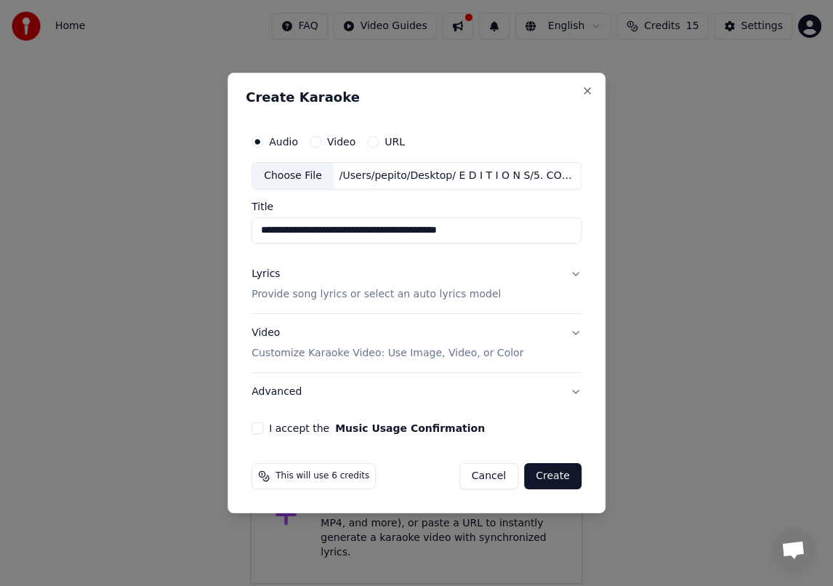
click at [323, 300] on p "Provide song lyrics or select an auto lyrics model" at bounding box center [375, 294] width 249 height 15
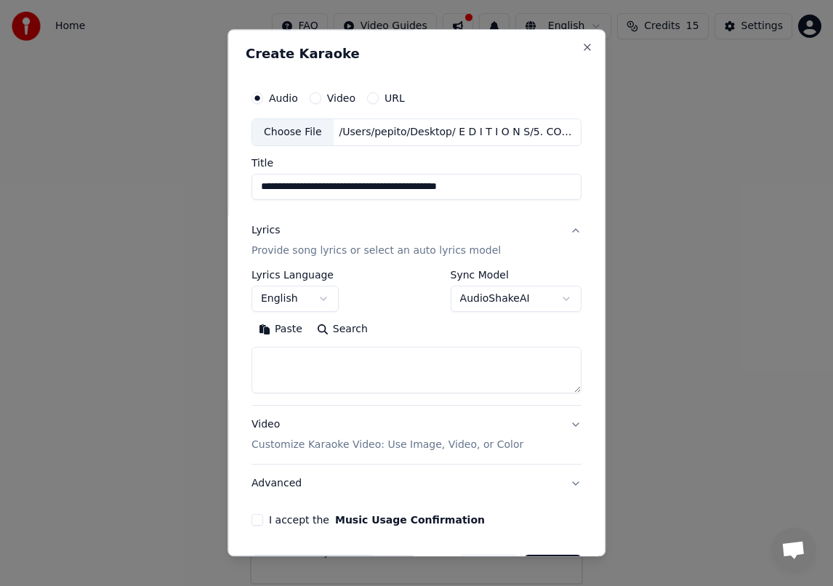
drag, startPoint x: 293, startPoint y: 359, endPoint x: 280, endPoint y: 357, distance: 12.5
click at [293, 359] on textarea at bounding box center [416, 370] width 330 height 47
paste textarea "**********"
click at [259, 360] on textarea "**********" at bounding box center [414, 370] width 326 height 47
paste textarea "**********"
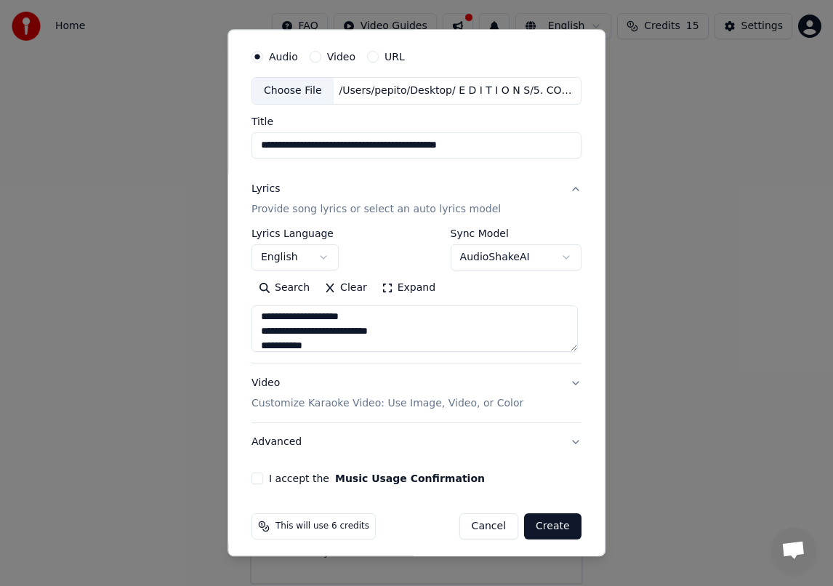
scroll to position [1405, 0]
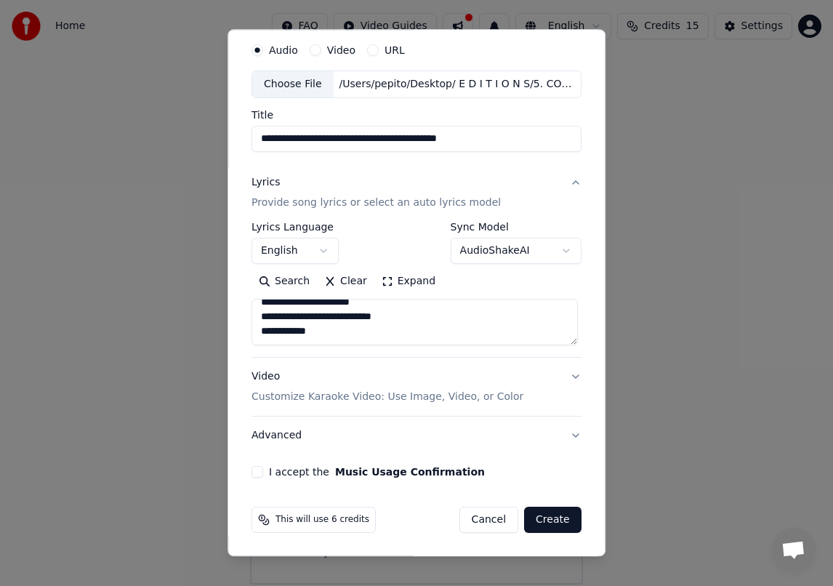
type textarea "**********"
click at [386, 403] on p "Customize Karaoke Video: Use Image, Video, or Color" at bounding box center [387, 396] width 272 height 15
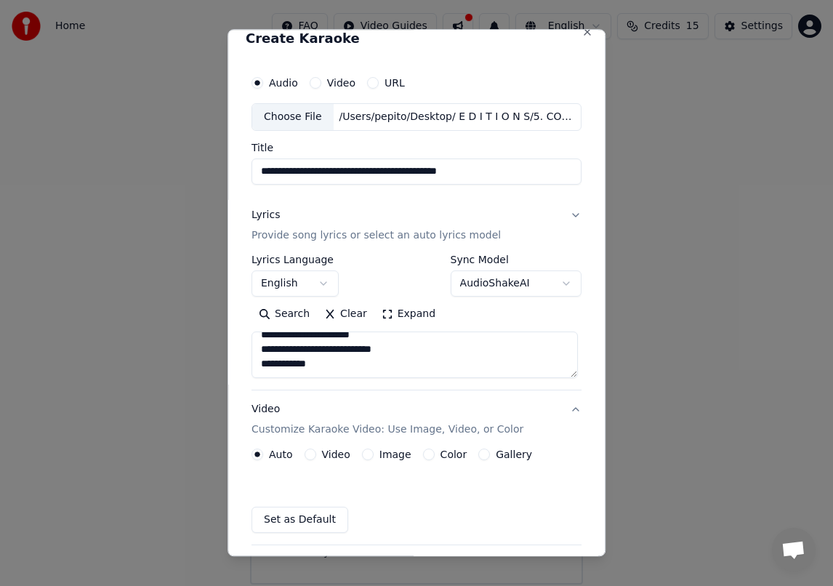
scroll to position [9, 0]
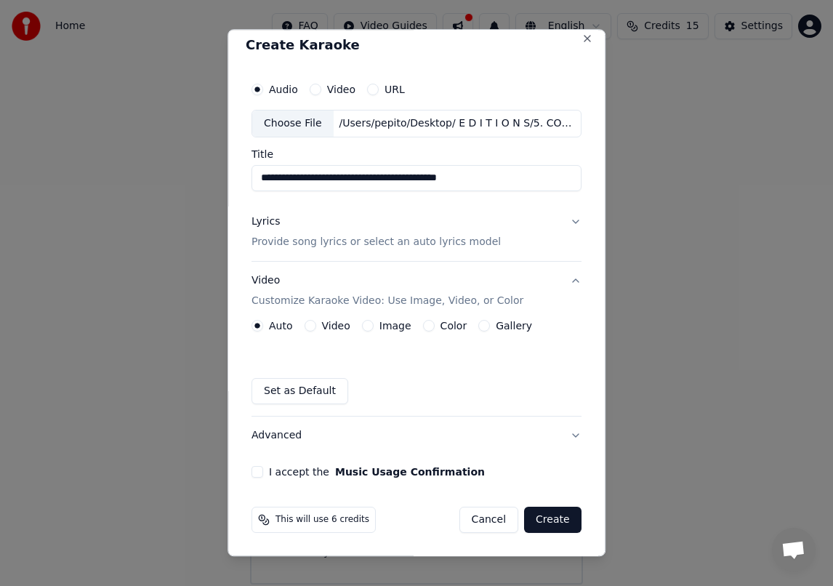
click at [440, 326] on label "Color" at bounding box center [453, 325] width 27 height 10
click at [435, 326] on button "Color" at bounding box center [429, 326] width 12 height 12
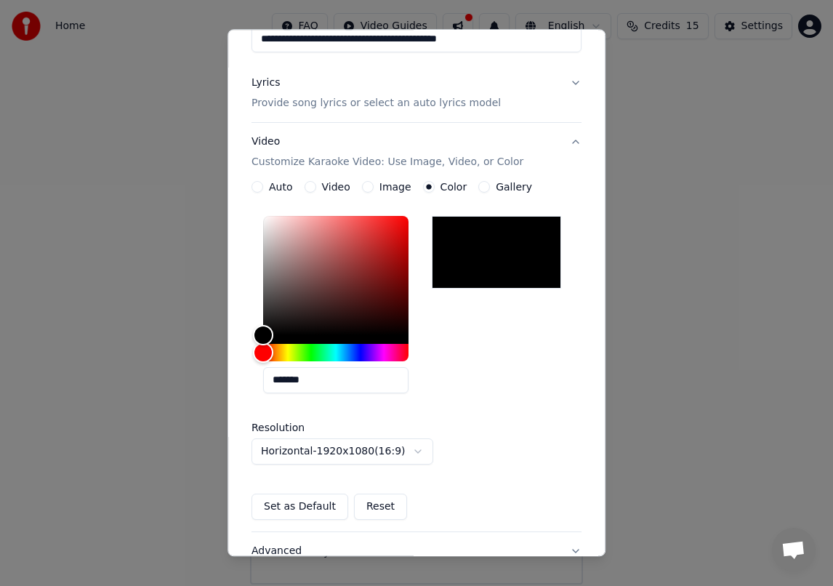
scroll to position [263, 0]
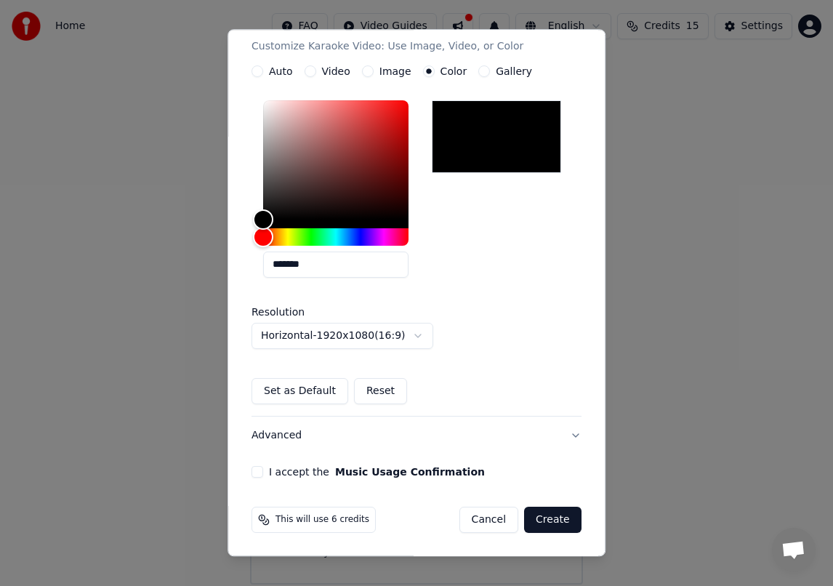
click at [254, 475] on button "I accept the Music Usage Confirmation" at bounding box center [257, 472] width 12 height 12
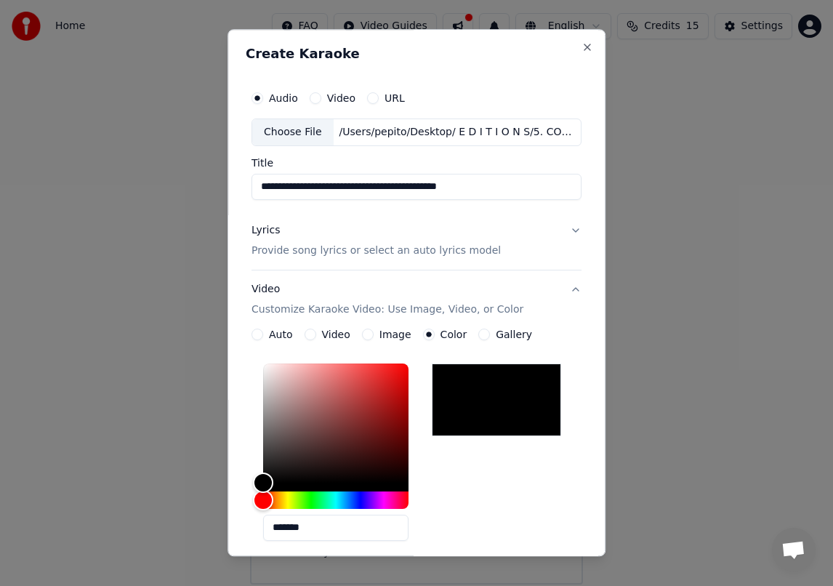
click at [305, 244] on p "Provide song lyrics or select an auto lyrics model" at bounding box center [375, 250] width 249 height 15
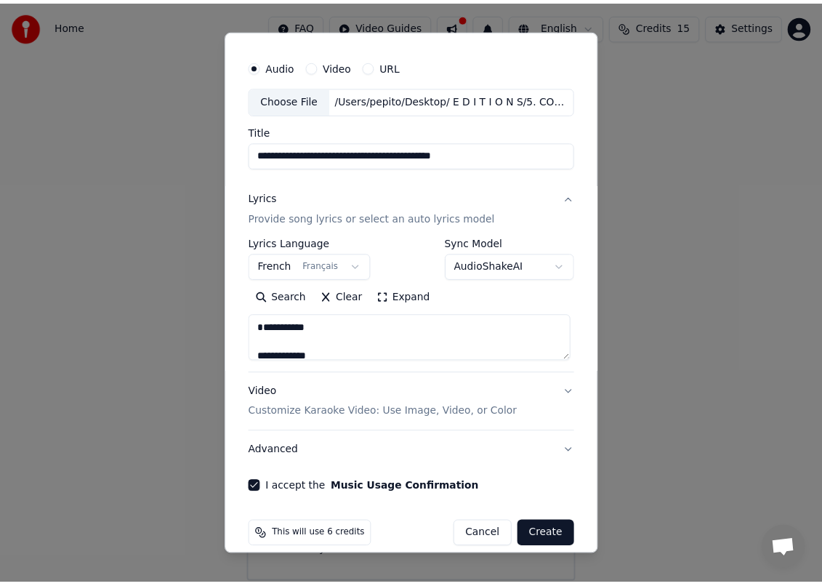
scroll to position [48, 0]
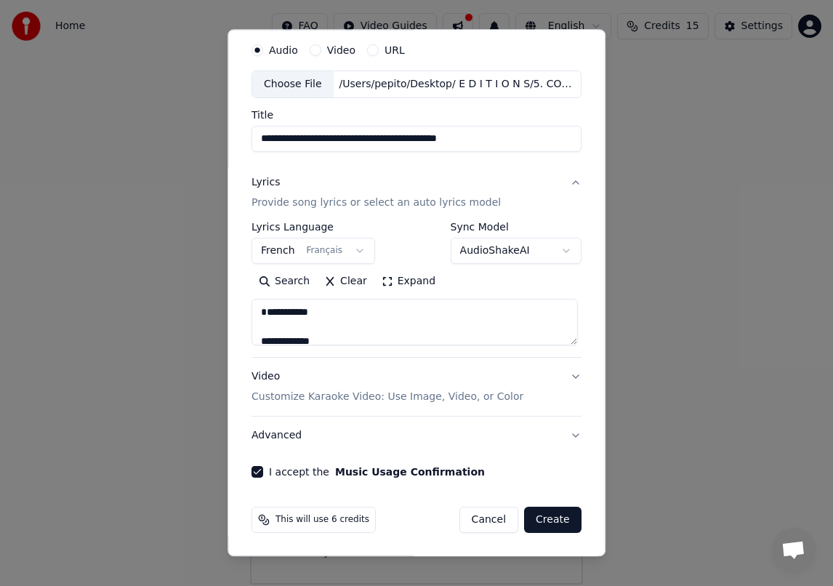
click at [552, 514] on button "Create" at bounding box center [552, 519] width 57 height 26
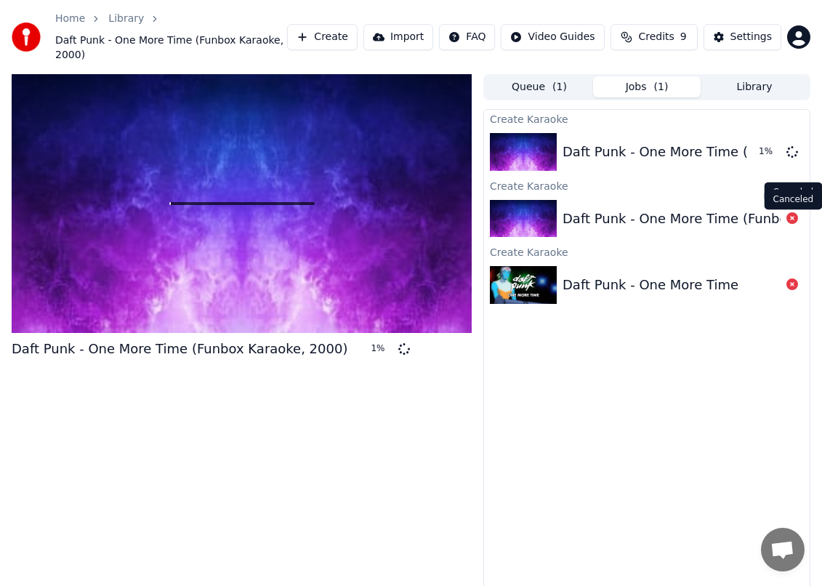
click at [794, 221] on icon at bounding box center [792, 218] width 12 height 12
click at [687, 220] on div "Daft Punk - One More Time (Funbox Karaoke, 2000)" at bounding box center [730, 219] width 336 height 20
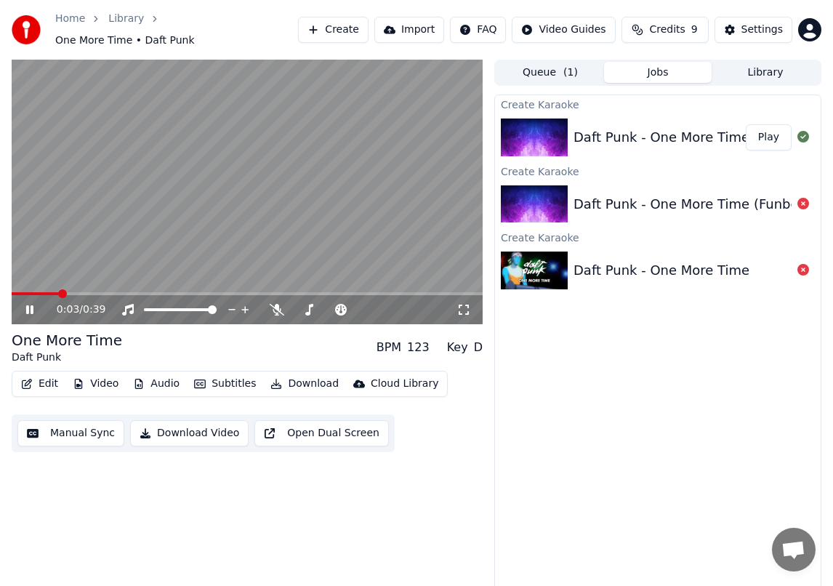
click at [25, 304] on icon at bounding box center [39, 310] width 33 height 12
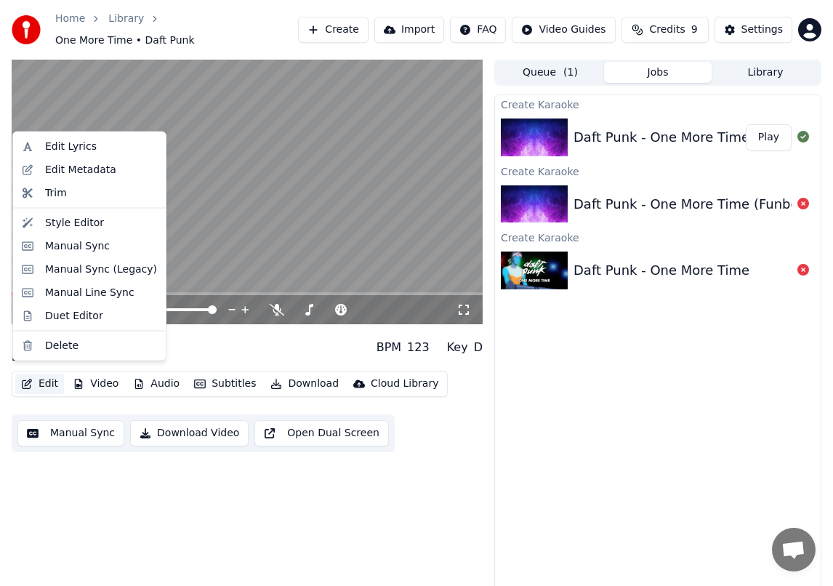
click at [42, 375] on button "Edit" at bounding box center [39, 384] width 49 height 20
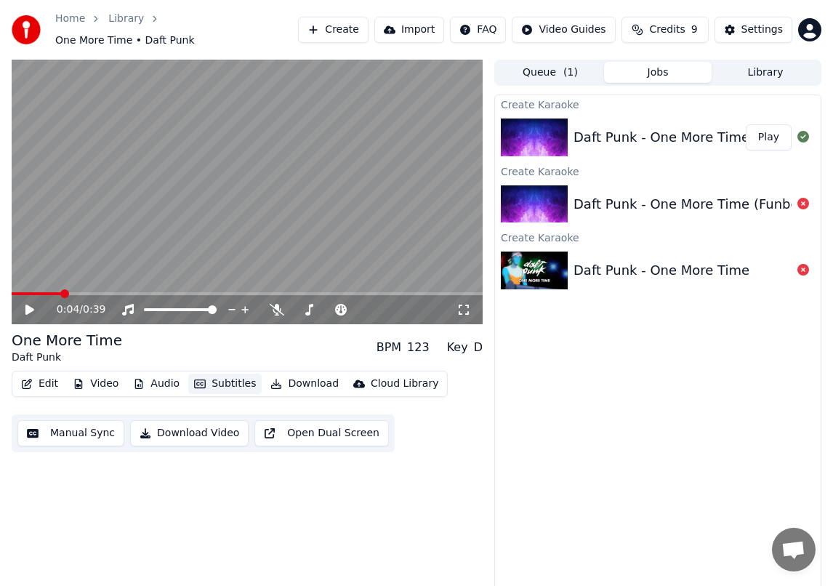
click at [229, 374] on button "Subtitles" at bounding box center [224, 384] width 73 height 20
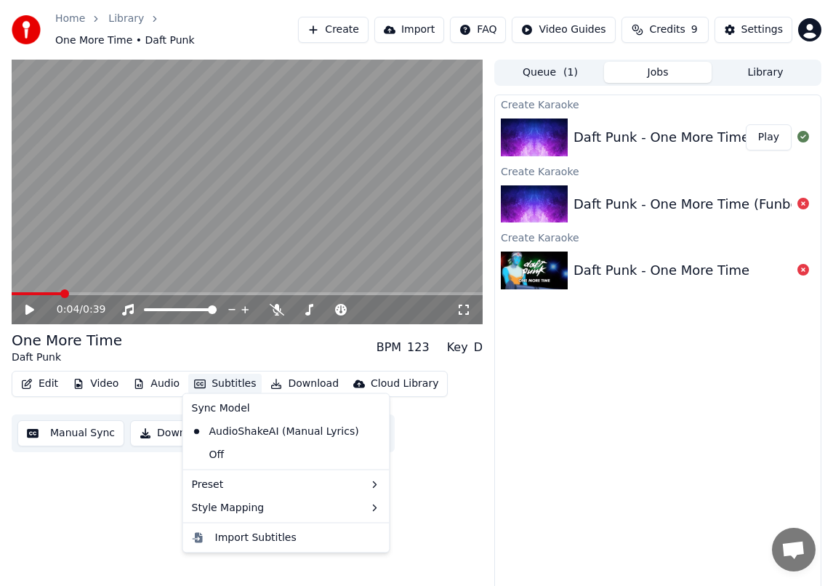
click at [222, 374] on button "Subtitles" at bounding box center [224, 384] width 73 height 20
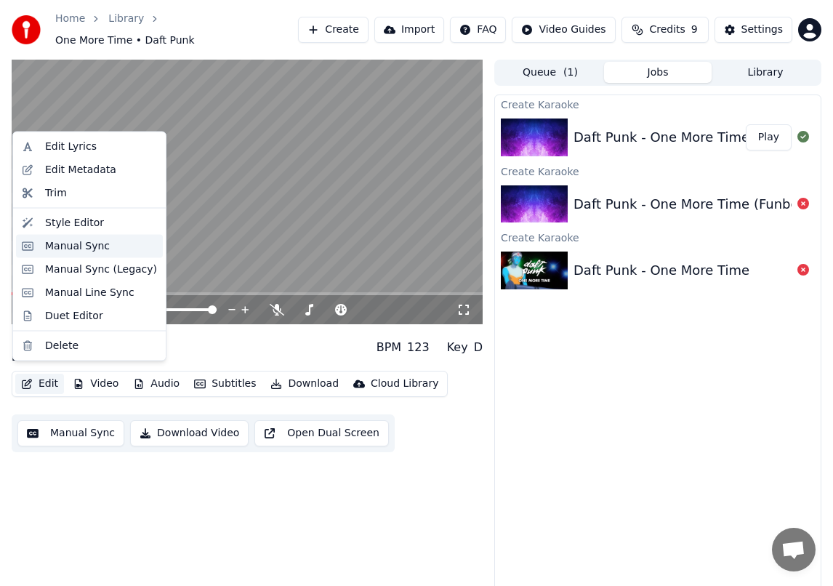
click at [87, 238] on div "Manual Sync" at bounding box center [89, 245] width 147 height 23
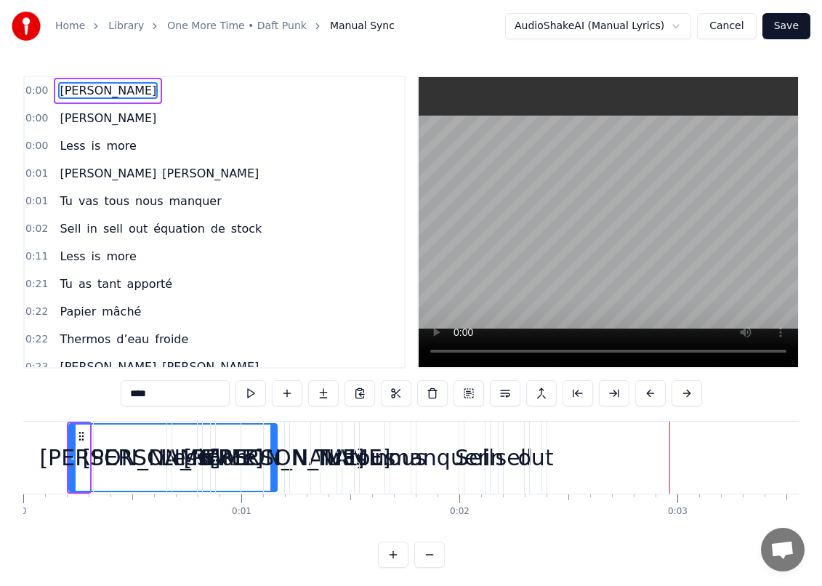
drag, startPoint x: 84, startPoint y: 463, endPoint x: 61, endPoint y: 86, distance: 377.1
click at [87, 443] on div "Anne" at bounding box center [173, 457] width 206 height 66
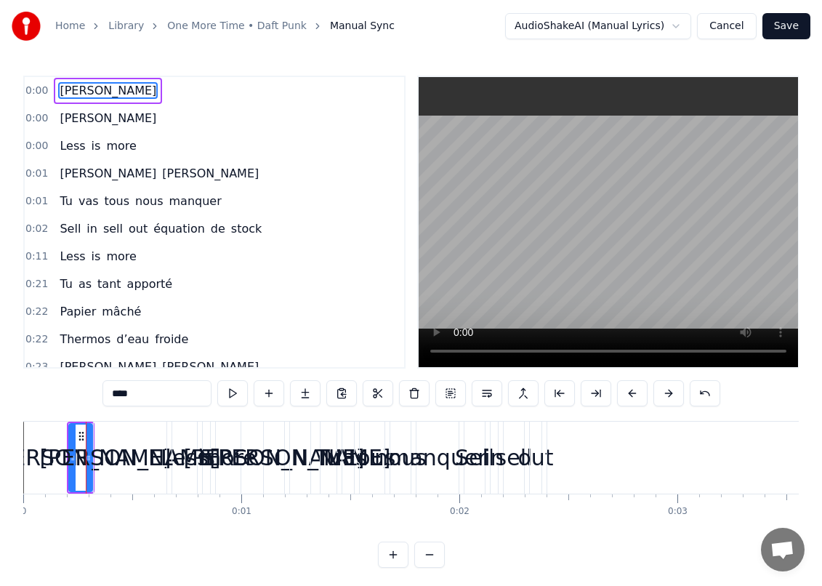
click at [65, 90] on span "Anne" at bounding box center [108, 90] width 100 height 17
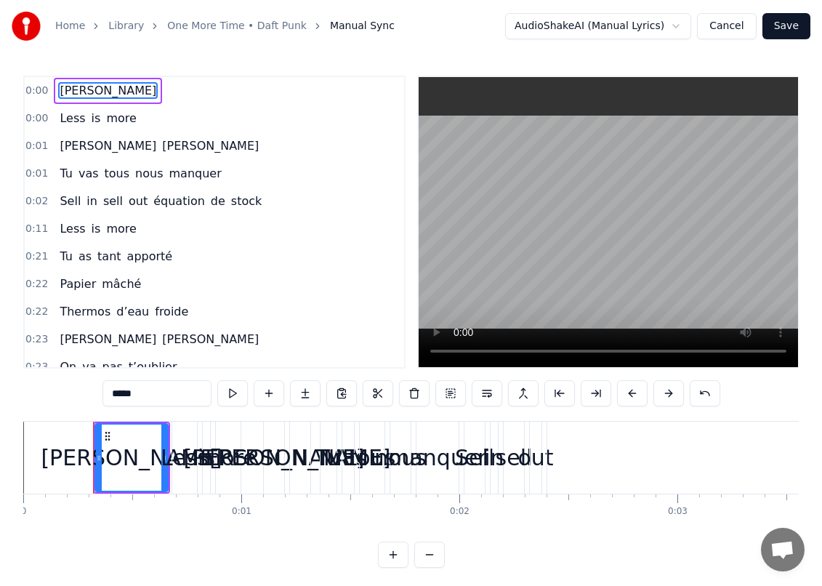
click at [77, 89] on span "Sarah" at bounding box center [108, 90] width 100 height 17
type input "****"
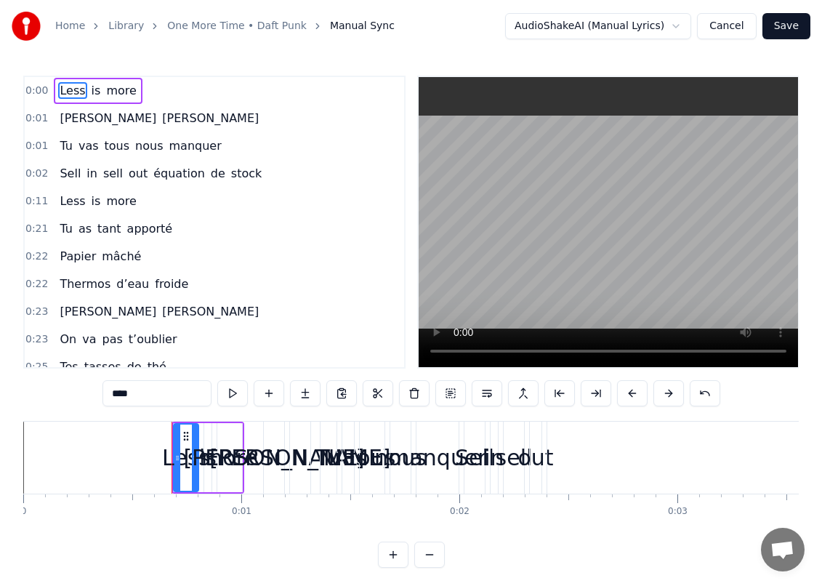
click at [71, 91] on span "Less" at bounding box center [72, 90] width 28 height 17
click at [78, 88] on span "Less" at bounding box center [72, 90] width 28 height 17
click at [182, 451] on div "Less" at bounding box center [186, 457] width 48 height 33
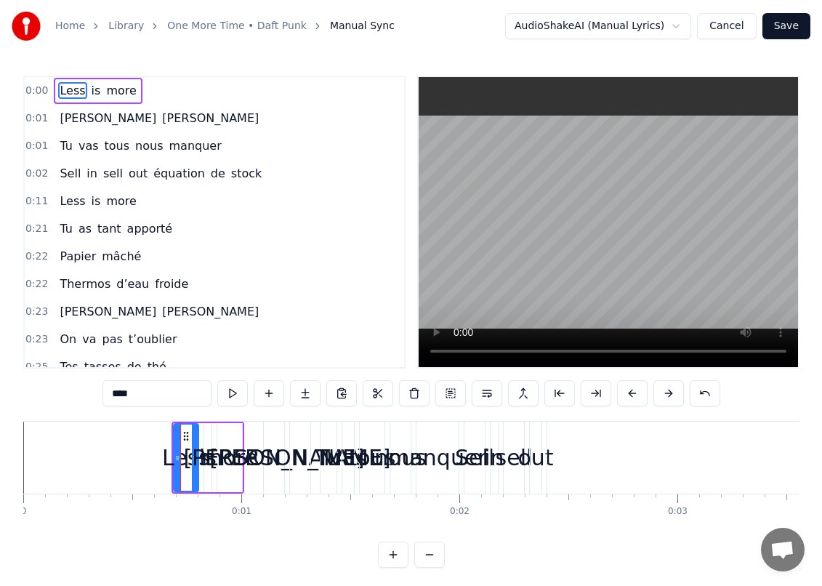
click at [182, 451] on div "Less" at bounding box center [186, 457] width 48 height 33
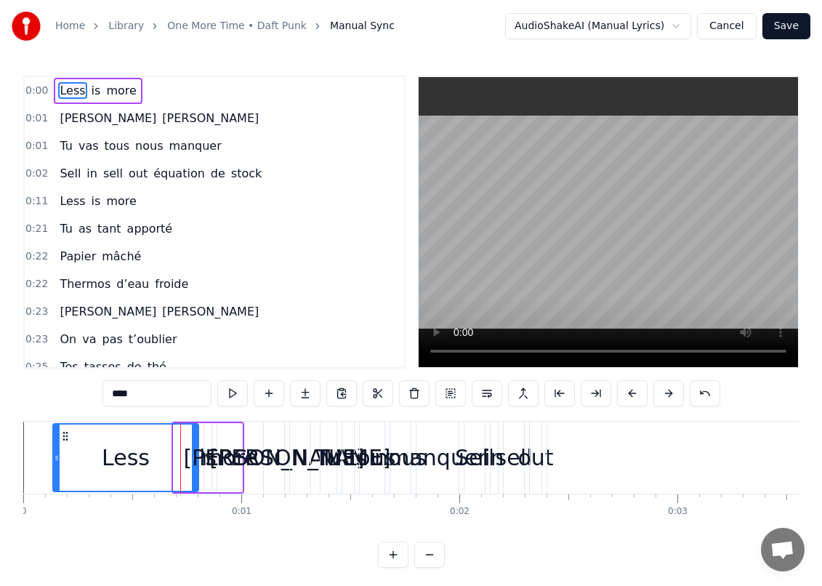
drag, startPoint x: 177, startPoint y: 457, endPoint x: 57, endPoint y: 447, distance: 121.1
click at [57, 447] on div at bounding box center [57, 457] width 6 height 66
click at [101, 453] on div "Less" at bounding box center [126, 457] width 144 height 66
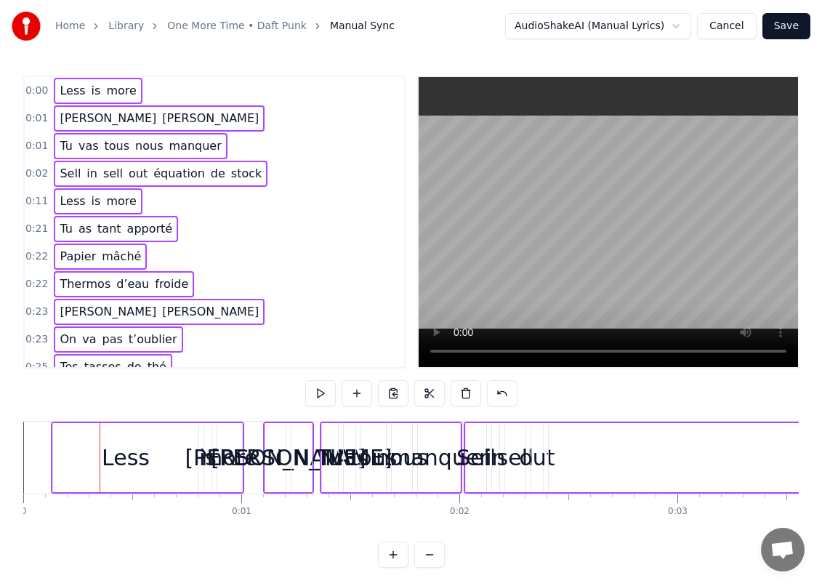
click at [148, 462] on div "Less" at bounding box center [125, 457] width 145 height 69
click at [148, 462] on div "Less" at bounding box center [126, 457] width 48 height 33
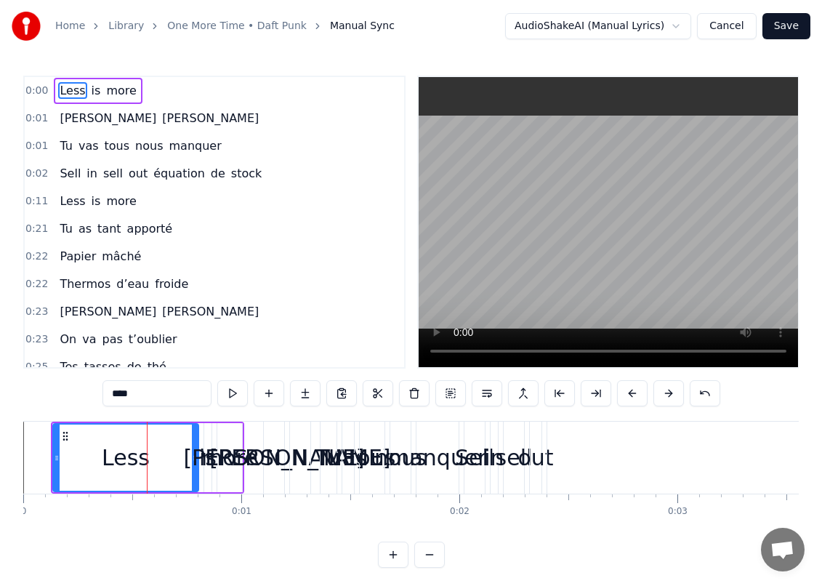
click at [148, 462] on div "Less" at bounding box center [126, 457] width 144 height 66
drag, startPoint x: 148, startPoint y: 462, endPoint x: 62, endPoint y: 450, distance: 87.4
click at [62, 450] on div "Less" at bounding box center [126, 457] width 144 height 66
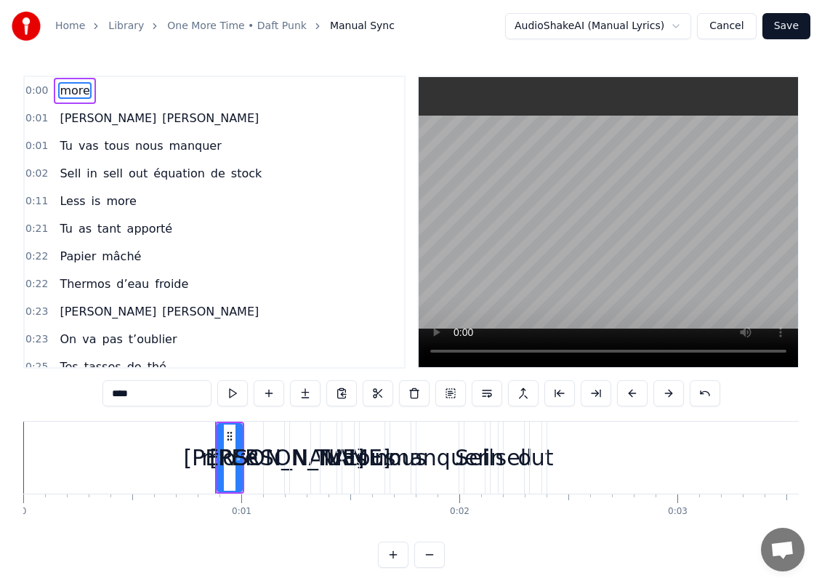
type input "****"
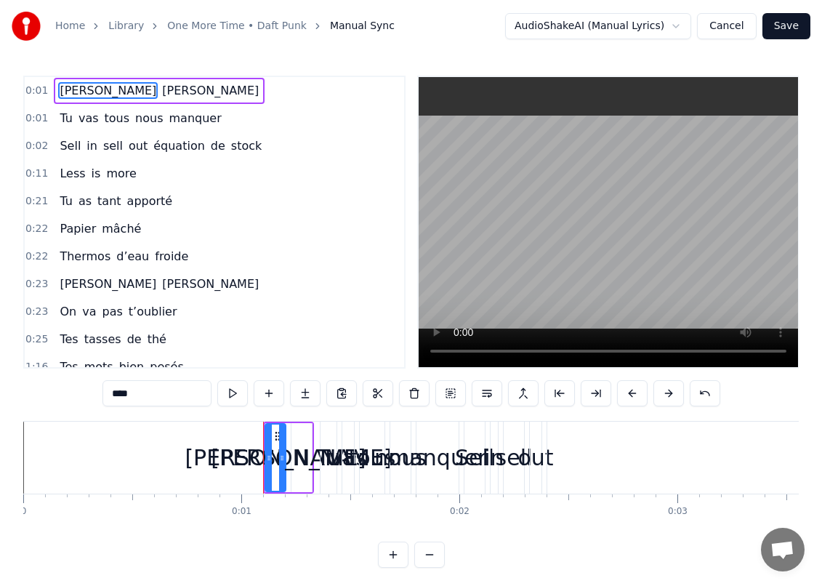
click at [269, 205] on div "0:21 Tu as tant apporté" at bounding box center [214, 201] width 379 height 28
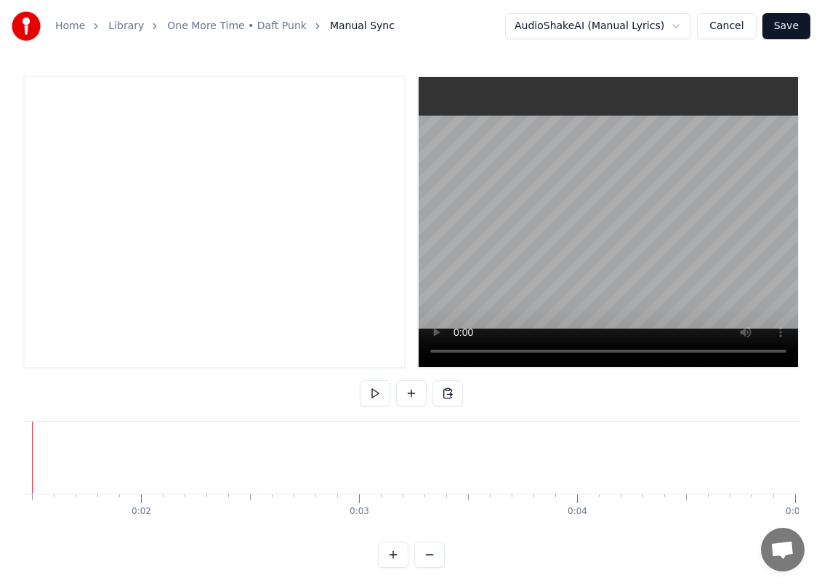
scroll to position [0, 254]
click at [424, 562] on button at bounding box center [429, 554] width 31 height 26
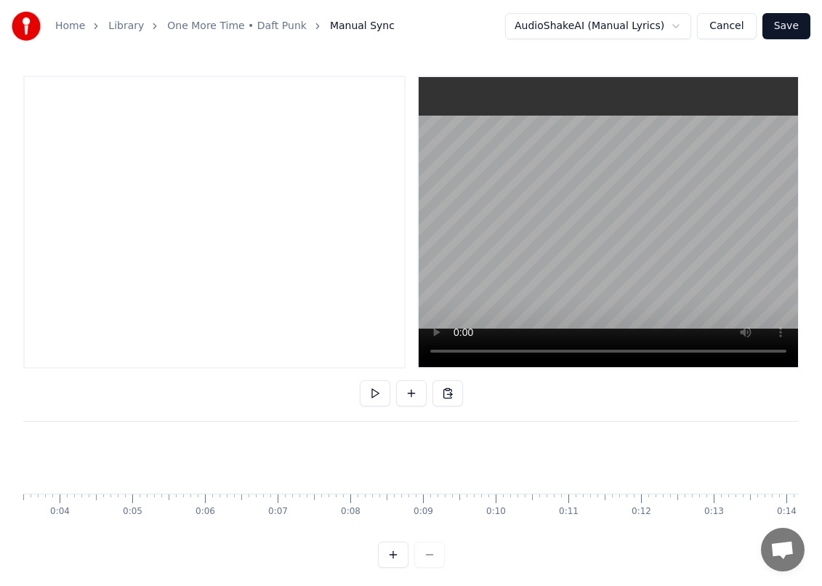
click at [424, 562] on div at bounding box center [411, 554] width 67 height 26
click at [428, 568] on div at bounding box center [411, 554] width 67 height 26
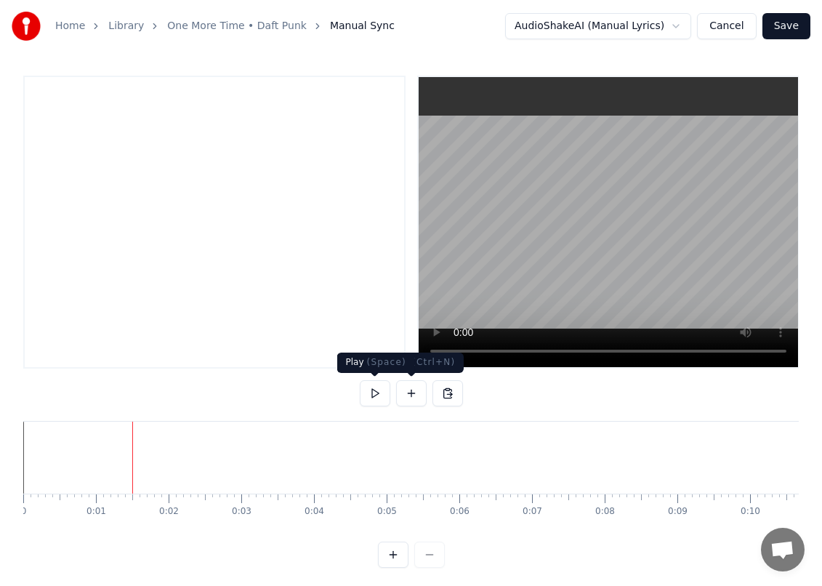
click at [371, 395] on button at bounding box center [375, 393] width 31 height 26
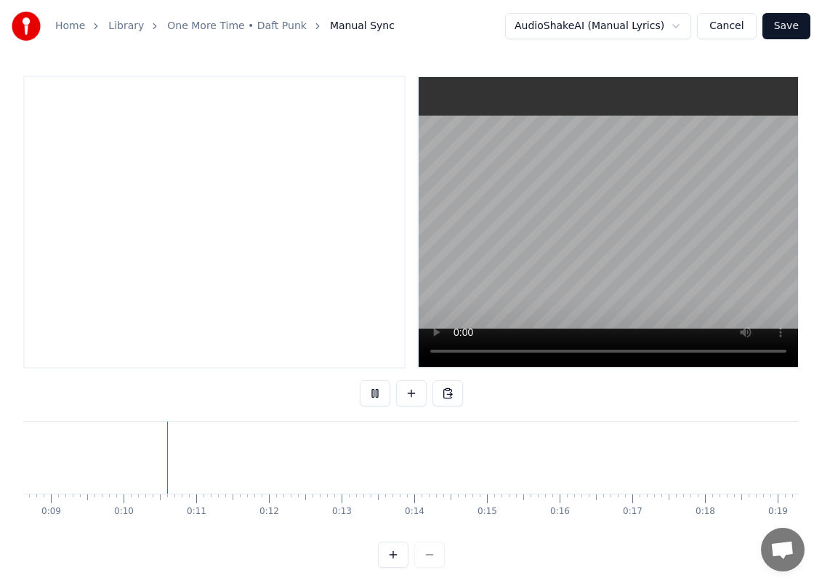
scroll to position [0, 645]
click at [371, 395] on button at bounding box center [375, 393] width 31 height 26
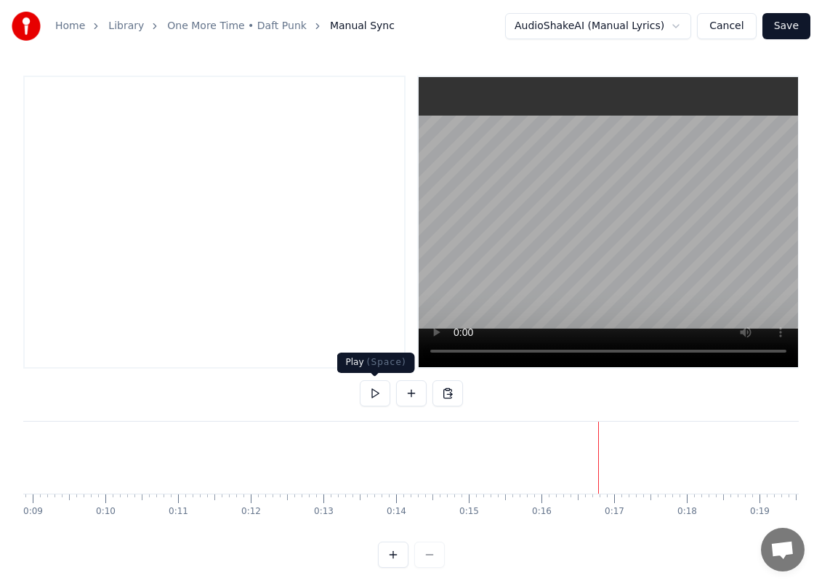
click at [369, 395] on button at bounding box center [375, 393] width 31 height 26
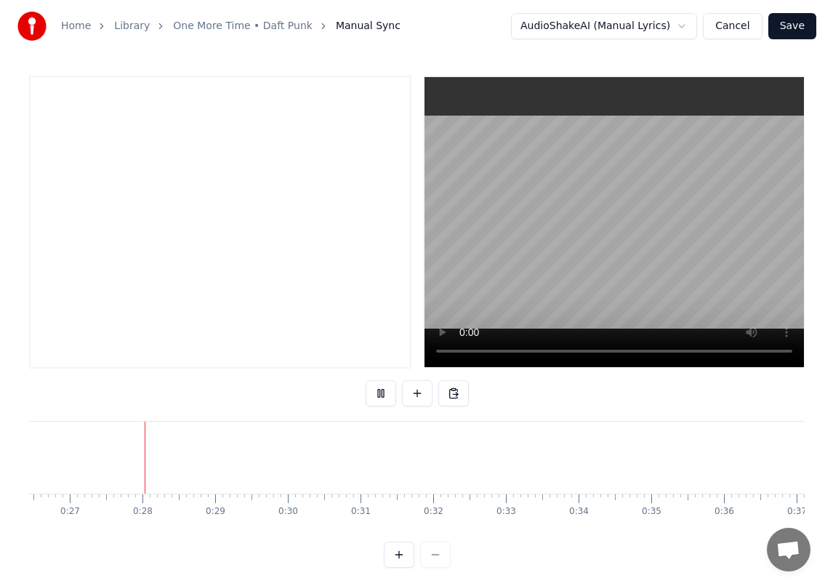
scroll to position [0, 1924]
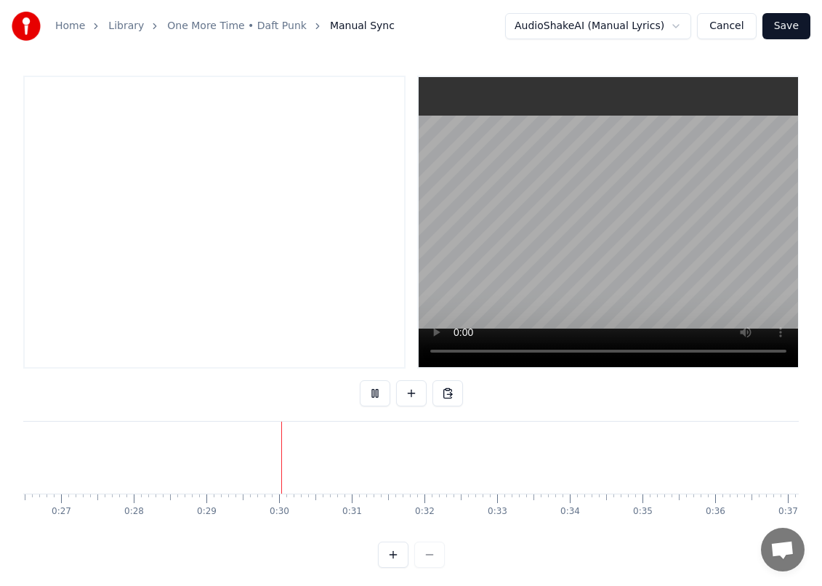
click at [360, 380] on button at bounding box center [375, 393] width 31 height 26
click at [364, 392] on button at bounding box center [375, 393] width 31 height 26
click at [373, 395] on button at bounding box center [375, 393] width 31 height 26
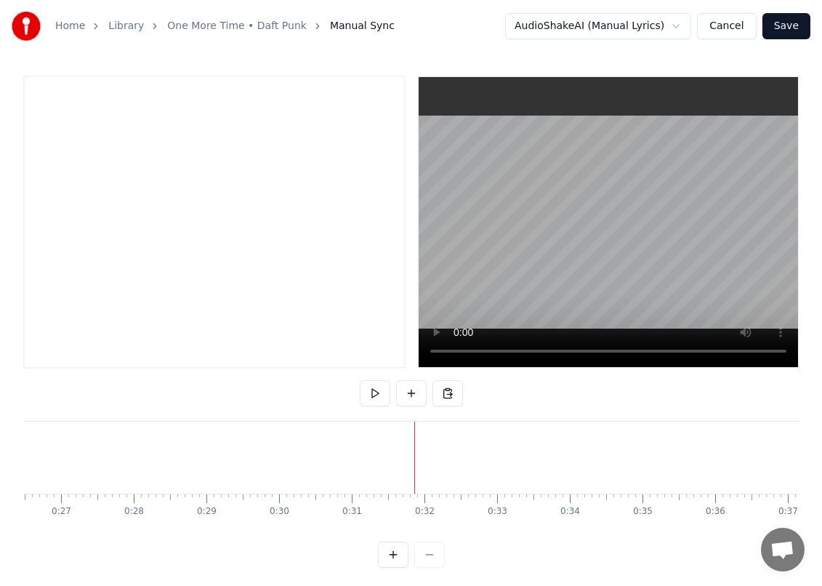
click at [366, 395] on button at bounding box center [375, 393] width 31 height 26
click at [367, 395] on button at bounding box center [375, 393] width 31 height 26
click at [416, 397] on button at bounding box center [411, 393] width 31 height 26
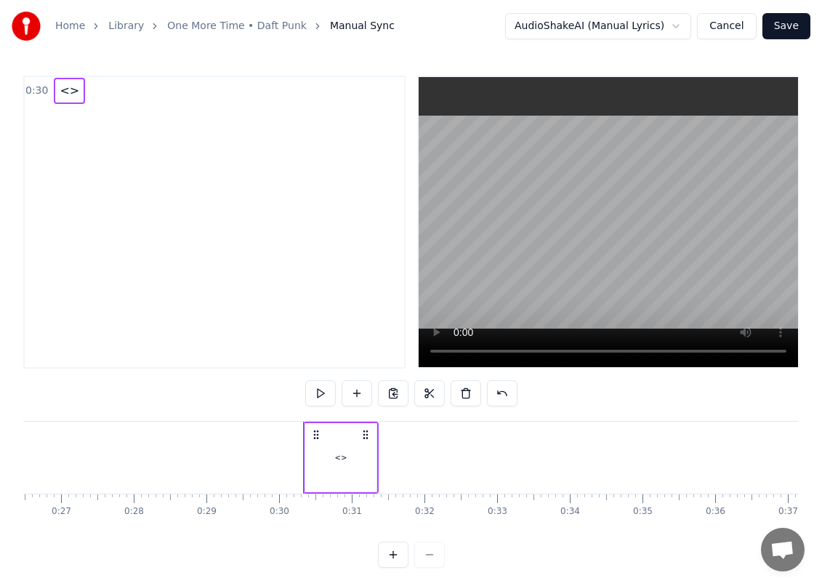
click at [61, 92] on span "<>" at bounding box center [69, 90] width 23 height 17
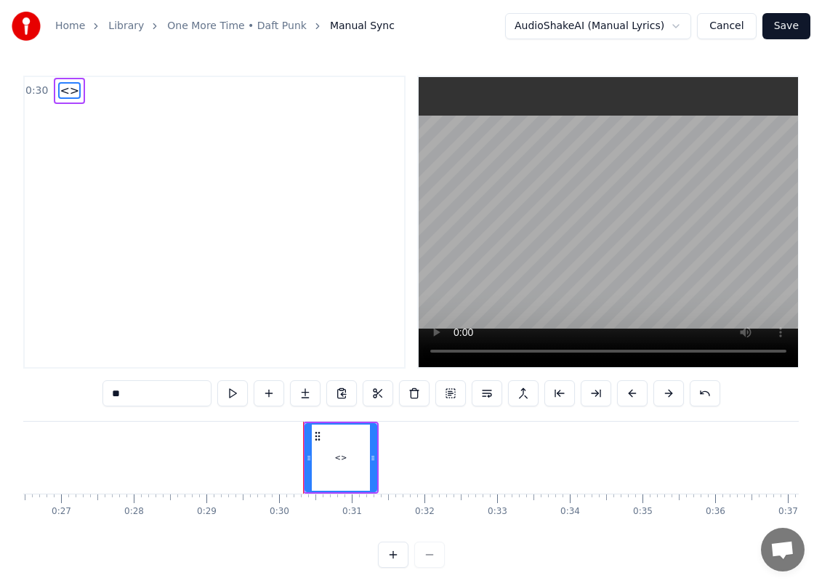
click at [67, 91] on span "<>" at bounding box center [69, 90] width 23 height 17
click at [354, 461] on div "<>" at bounding box center [341, 457] width 70 height 66
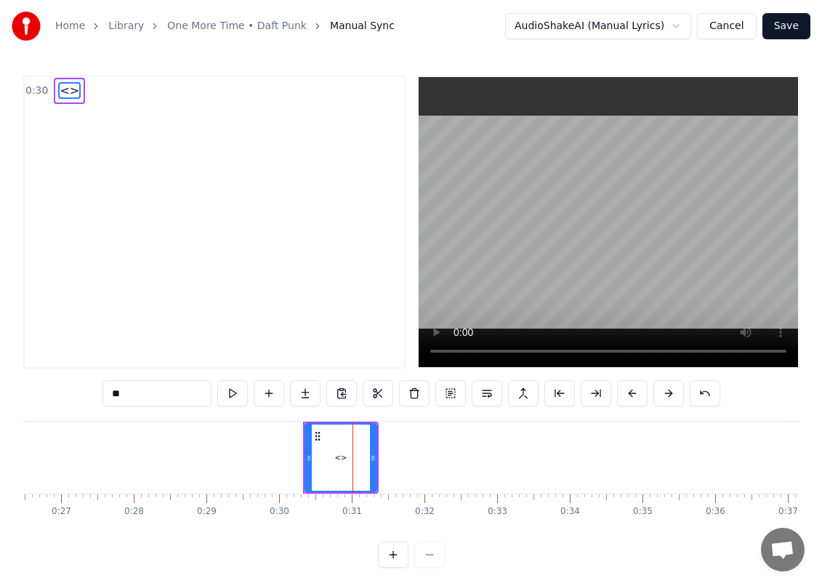
click at [354, 460] on div "<>" at bounding box center [341, 457] width 70 height 66
click at [326, 459] on div "<>" at bounding box center [341, 457] width 70 height 66
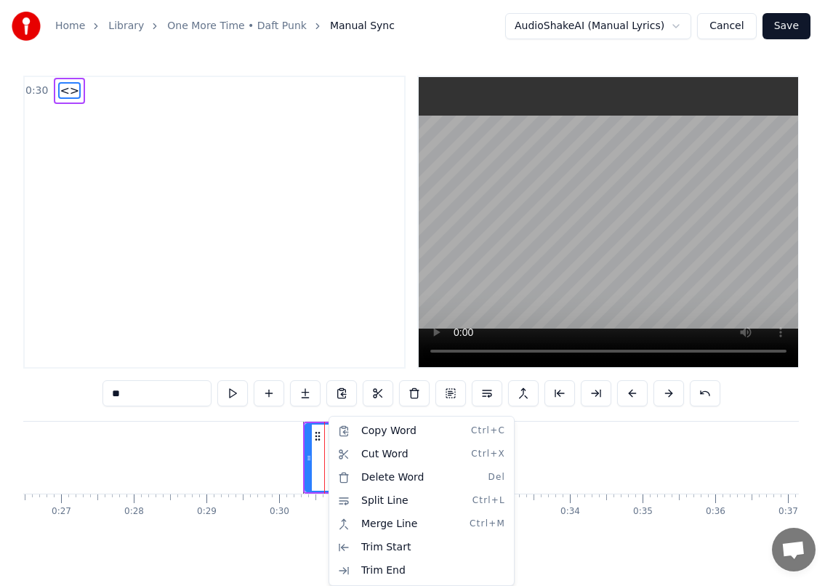
click at [318, 472] on html "Home Library One More Time • Daft Punk Manual Sync AudioShakeAI (Manual Lyrics)…" at bounding box center [416, 295] width 833 height 591
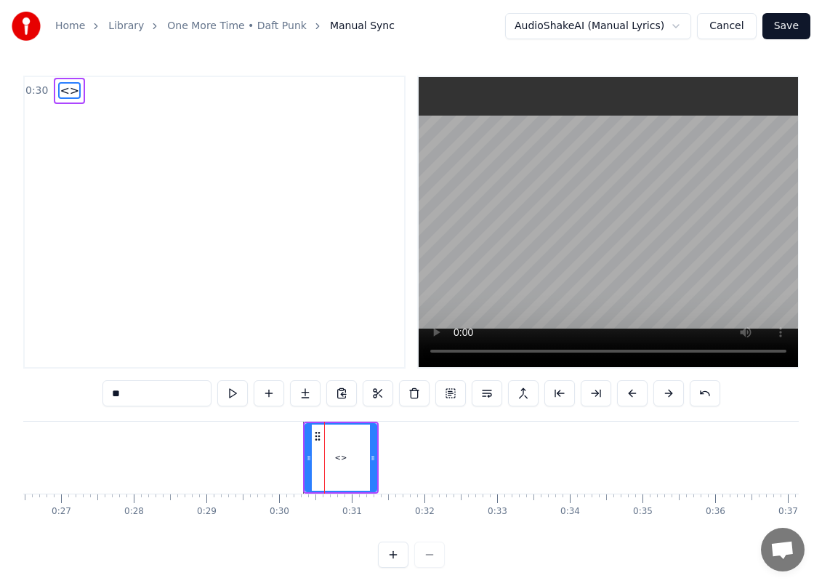
click at [66, 93] on span "<>" at bounding box center [69, 90] width 23 height 17
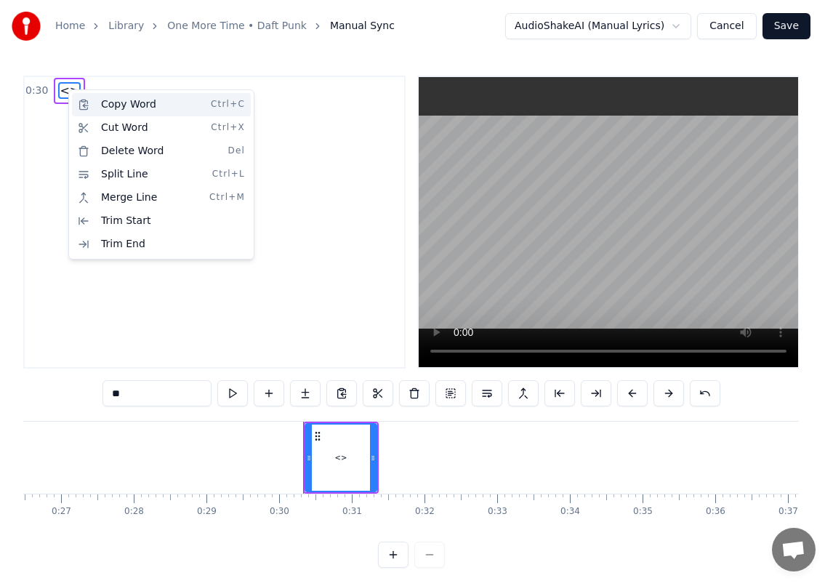
click at [132, 101] on div "Copy Word Ctrl+C" at bounding box center [161, 104] width 179 height 23
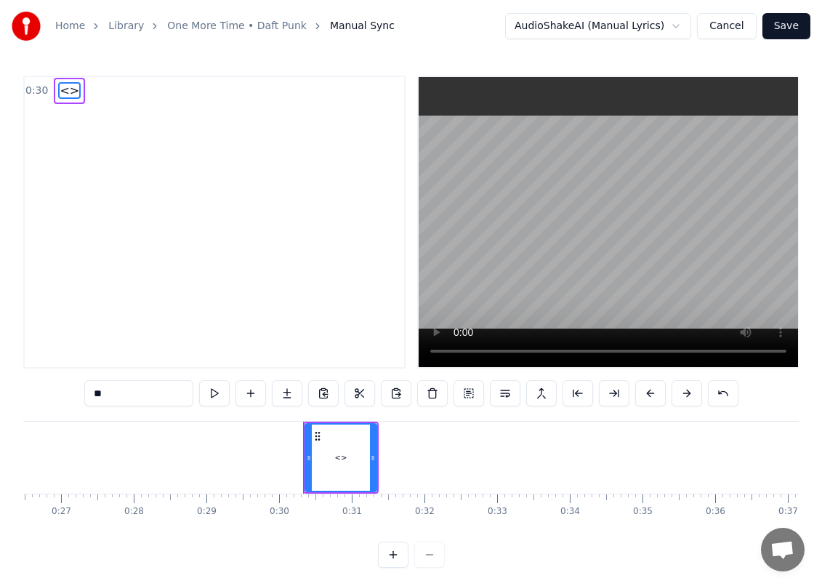
click at [69, 92] on span "<>" at bounding box center [69, 90] width 23 height 17
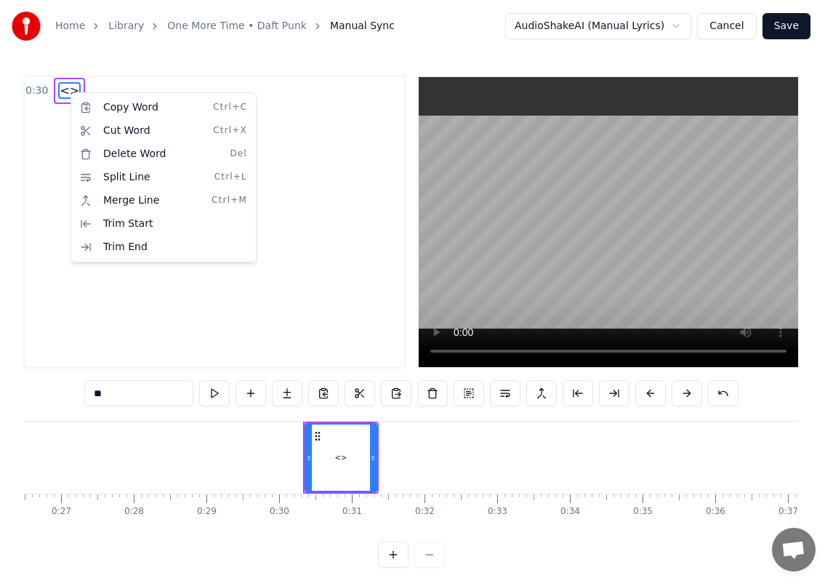
click at [307, 102] on html "Home Library One More Time • Daft Punk Manual Sync AudioShakeAI (Manual Lyrics)…" at bounding box center [416, 295] width 833 height 591
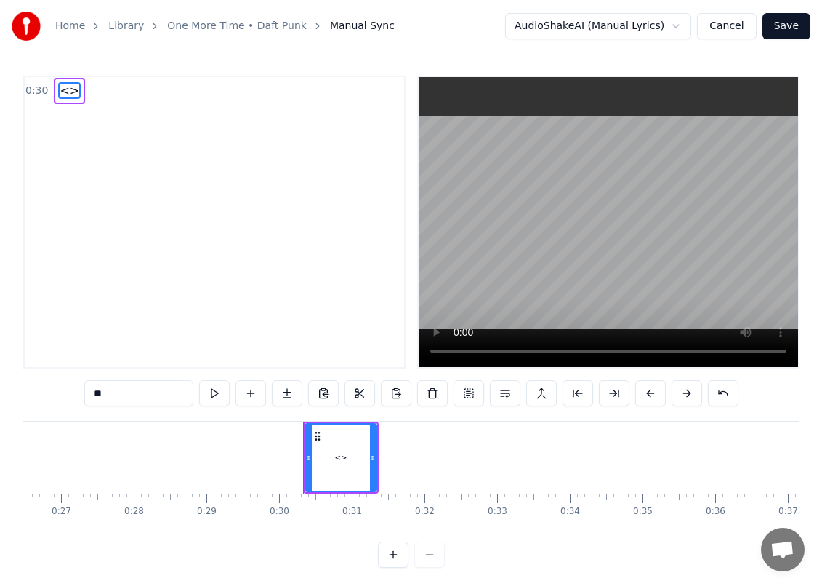
click at [722, 23] on button "Cancel" at bounding box center [726, 26] width 59 height 26
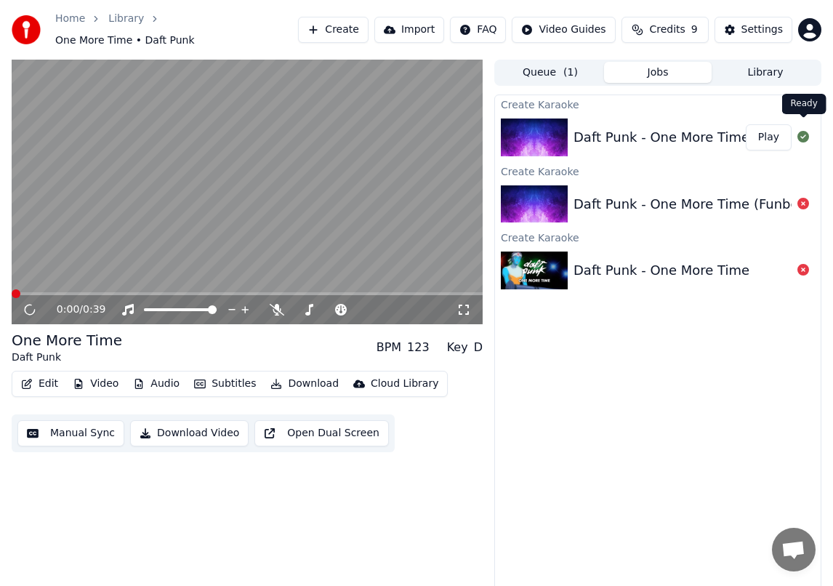
click at [662, 134] on div "Daft Punk - One More Time (Funbox Karaoke, 2000)" at bounding box center [741, 137] width 336 height 20
click at [763, 132] on button "Play" at bounding box center [769, 137] width 46 height 26
click at [114, 289] on span at bounding box center [109, 293] width 9 height 9
click at [26, 304] on icon at bounding box center [29, 309] width 9 height 10
click at [197, 289] on span at bounding box center [192, 293] width 9 height 9
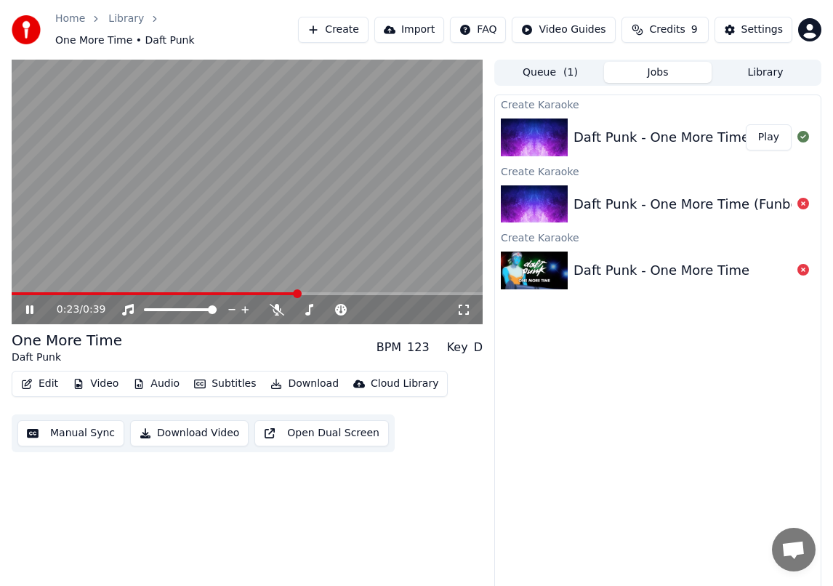
click at [36, 307] on icon at bounding box center [39, 310] width 33 height 12
click at [816, 16] on html "Home Library One More Time • Daft Punk Create Import FAQ Video Guides Credits 9…" at bounding box center [416, 293] width 833 height 586
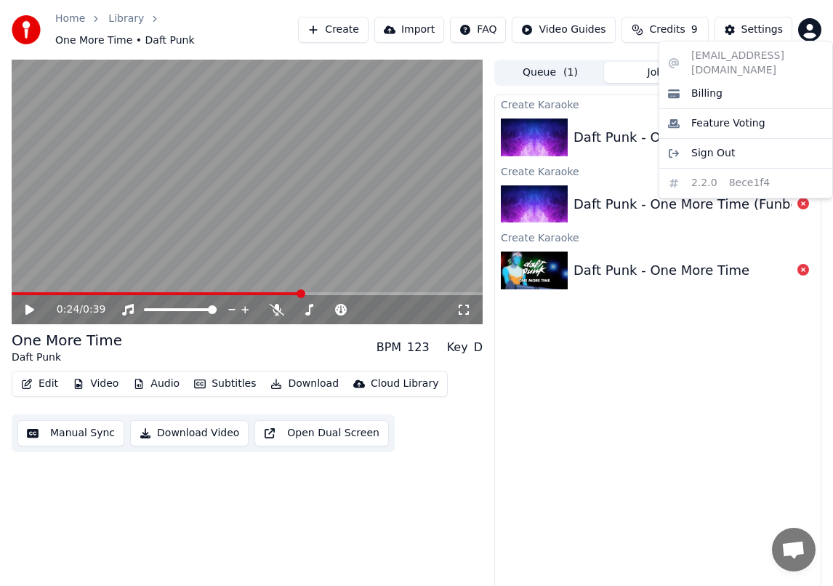
click at [812, 31] on html "Home Library One More Time • Daft Punk Create Import FAQ Video Guides Credits 9…" at bounding box center [416, 293] width 833 height 586
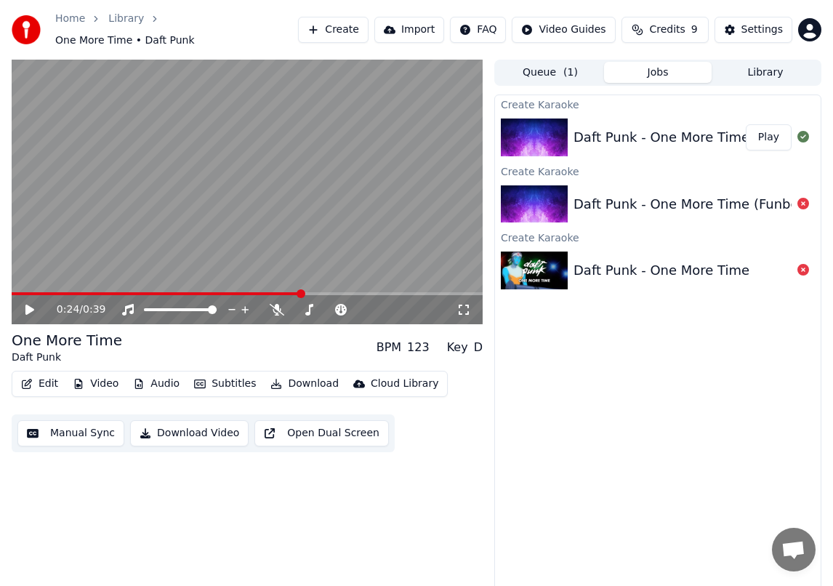
click at [812, 24] on html "Home Library One More Time • Daft Punk Create Import FAQ Video Guides Credits 9…" at bounding box center [416, 293] width 833 height 586
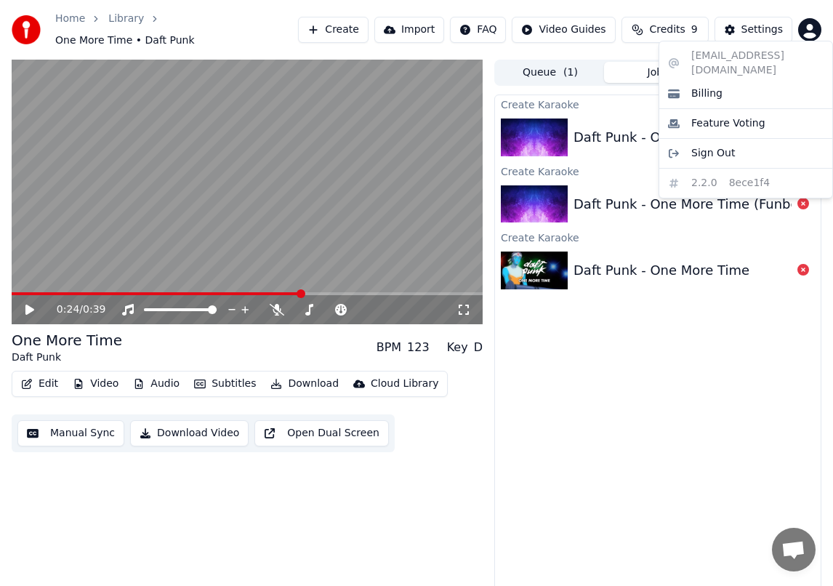
click at [736, 36] on html "Home Library One More Time • Daft Punk Create Import FAQ Video Guides Credits 9…" at bounding box center [416, 293] width 833 height 586
click at [738, 32] on button "Settings" at bounding box center [753, 30] width 78 height 26
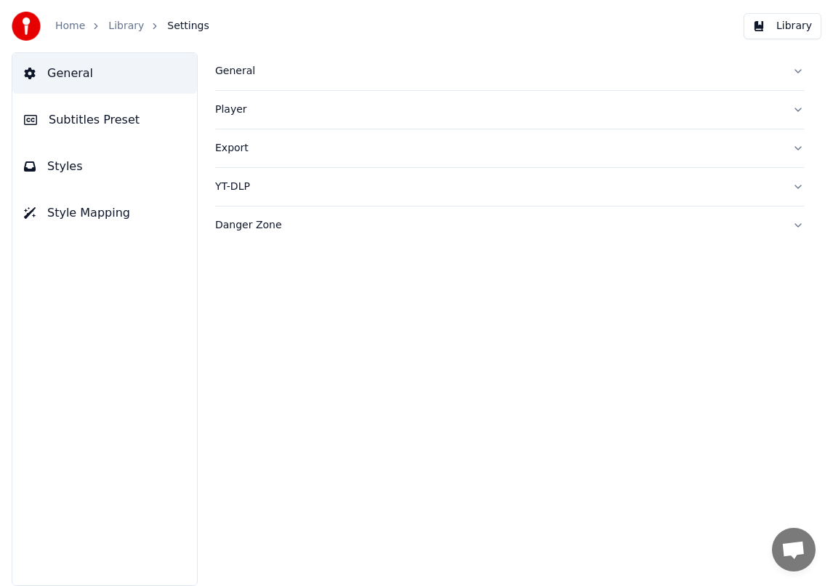
click at [249, 81] on button "General" at bounding box center [509, 71] width 589 height 38
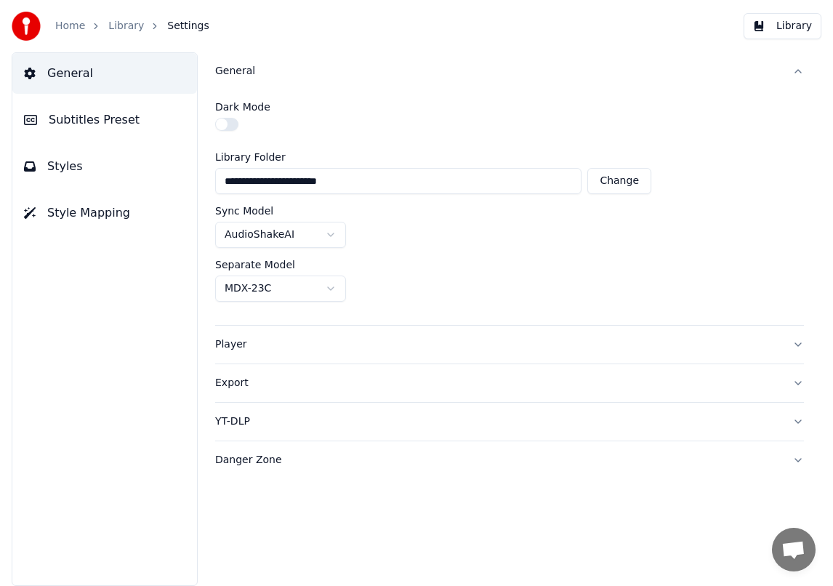
click at [262, 348] on div "Player" at bounding box center [497, 344] width 565 height 15
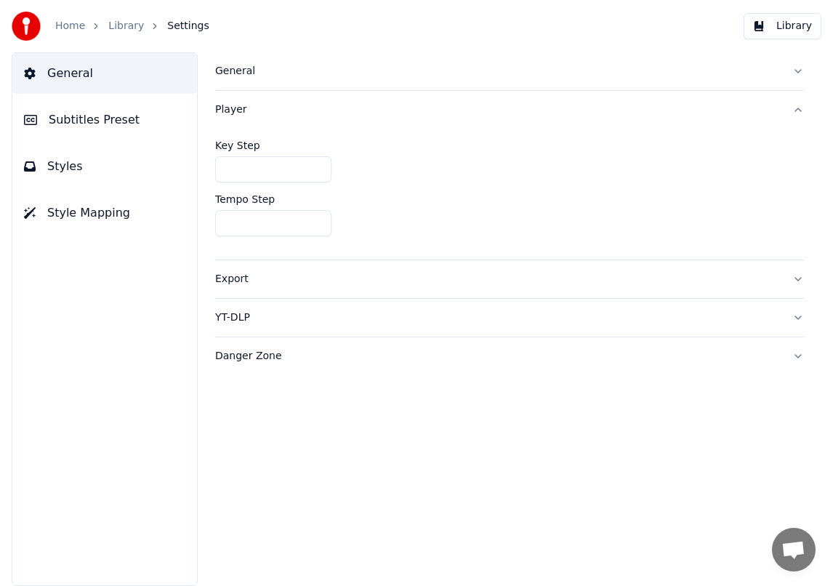
click at [250, 284] on div "Export" at bounding box center [497, 279] width 565 height 15
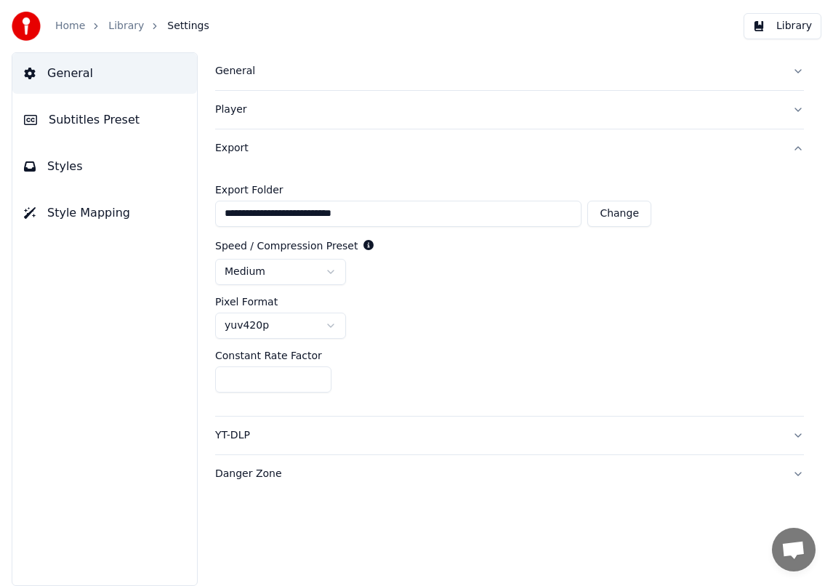
click at [272, 432] on div "YT-DLP" at bounding box center [497, 435] width 565 height 15
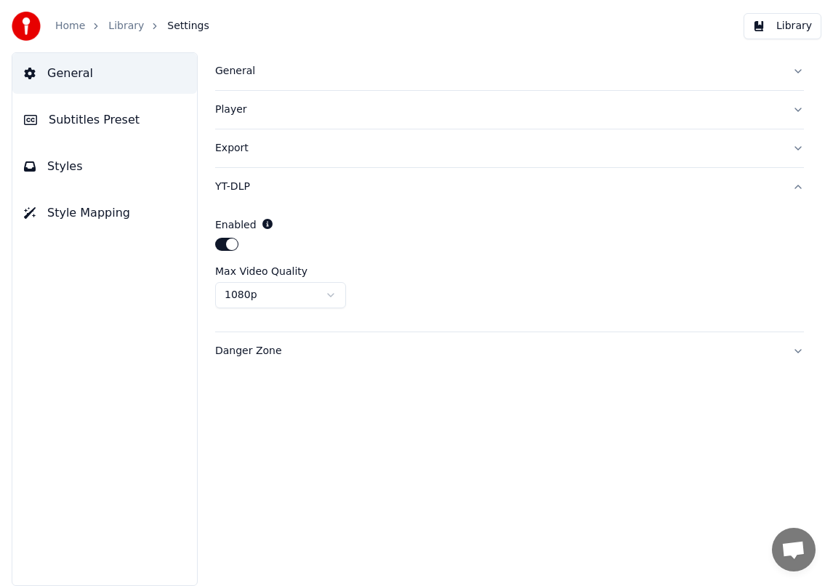
click at [280, 369] on div "General Player Export YT-DLP Enabled Max Video Quality 1080p Danger Zone" at bounding box center [509, 318] width 647 height 533
click at [277, 340] on button "Danger Zone" at bounding box center [509, 351] width 589 height 38
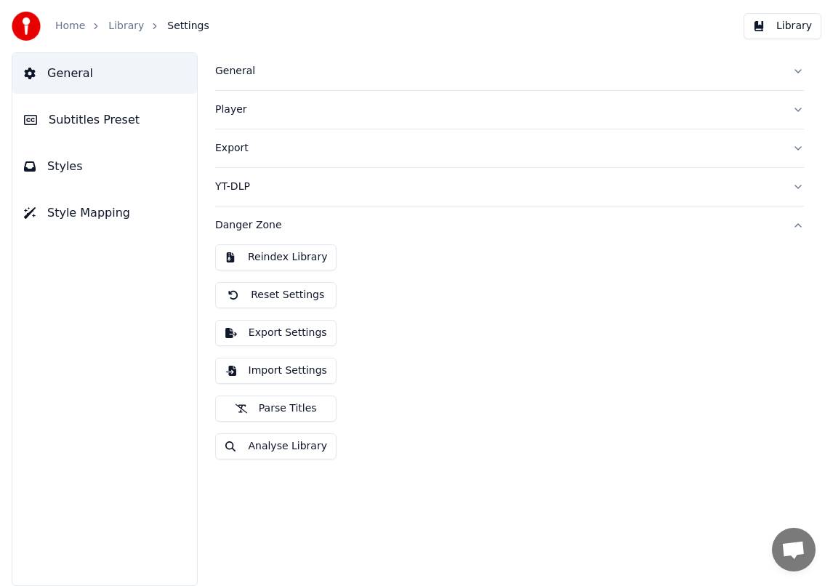
click at [49, 116] on span "Subtitles Preset" at bounding box center [94, 119] width 91 height 17
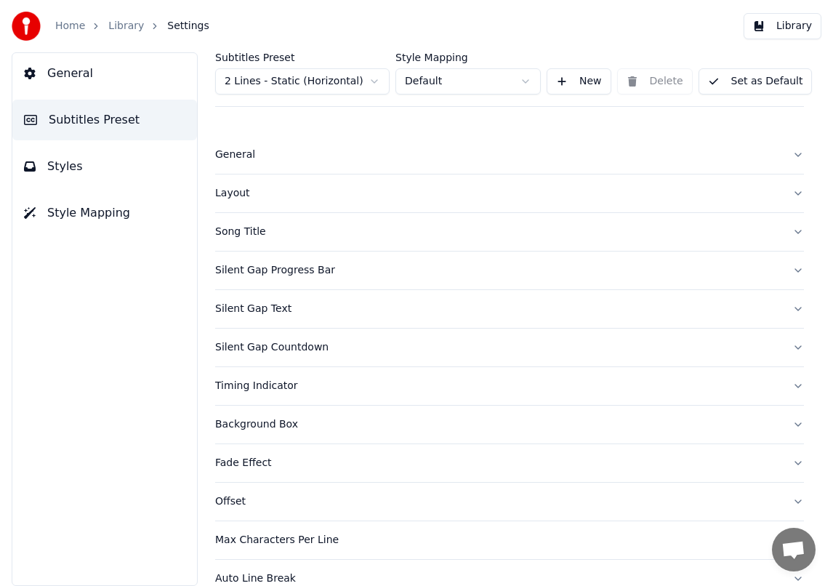
click at [79, 161] on button "Styles" at bounding box center [104, 166] width 185 height 41
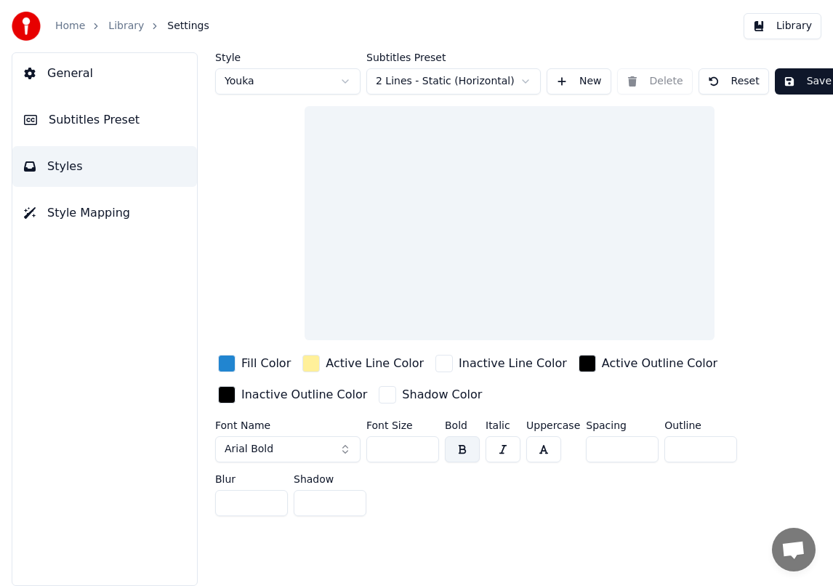
click at [118, 223] on button "Style Mapping" at bounding box center [104, 213] width 185 height 41
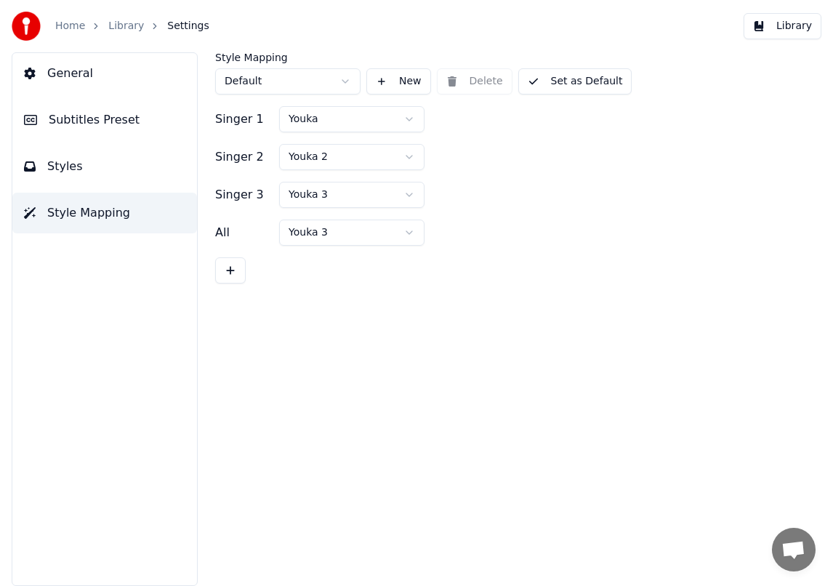
click at [120, 28] on link "Library" at bounding box center [126, 26] width 36 height 15
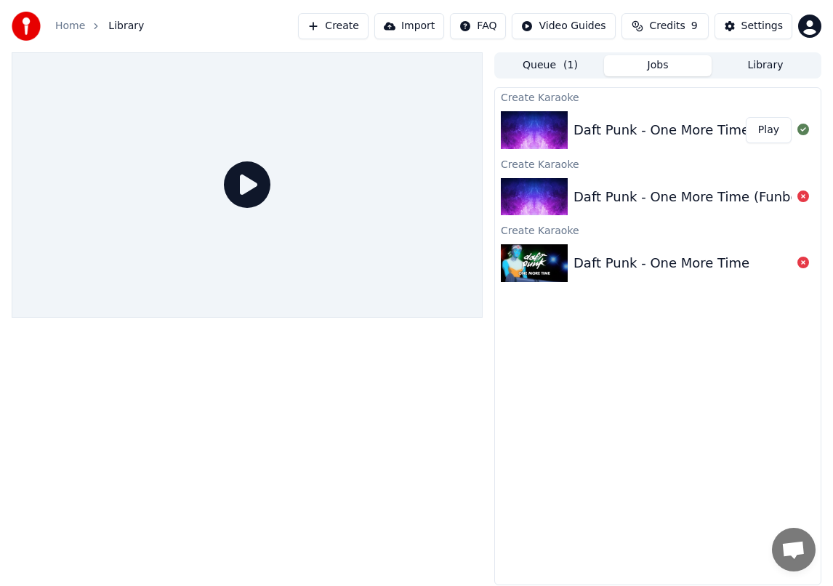
click at [586, 120] on div "Daft Punk - One More Time (Funbox Karaoke, 2000)" at bounding box center [741, 130] width 336 height 20
click at [618, 81] on div "Queue ( 1 ) Jobs Library Create Karaoke Daft Punk - One More Time (Funbox Karao…" at bounding box center [657, 318] width 327 height 533
click at [645, 122] on div "Daft Punk - One More Time (Funbox Karaoke, 2000)" at bounding box center [741, 130] width 336 height 20
click at [621, 139] on div "Daft Punk - One More Time (Funbox Karaoke, 2000)" at bounding box center [741, 130] width 336 height 20
click at [752, 62] on button "Library" at bounding box center [765, 65] width 108 height 21
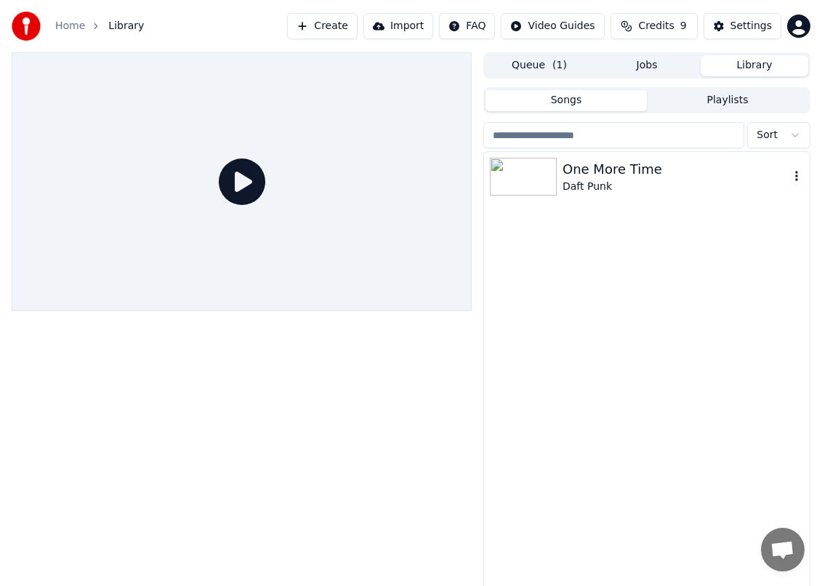
click at [603, 169] on div "One More Time" at bounding box center [675, 169] width 227 height 20
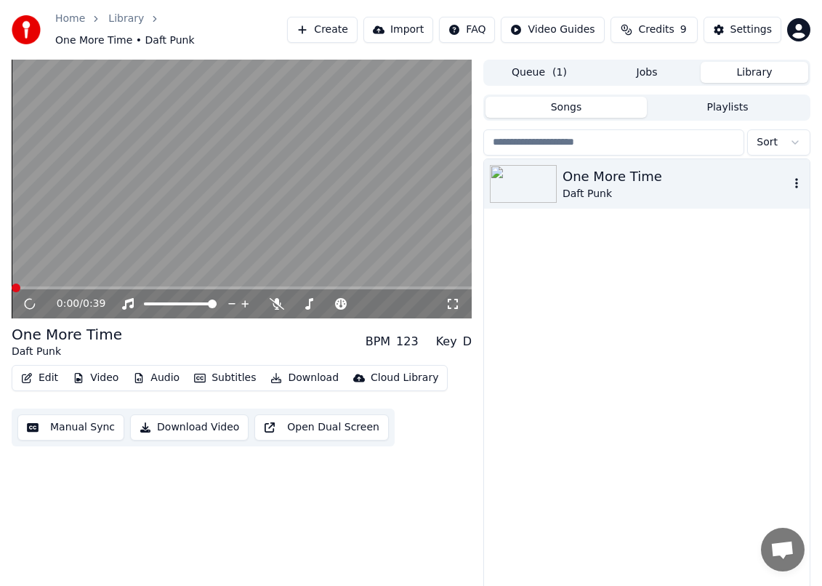
click at [799, 177] on icon "button" at bounding box center [796, 183] width 15 height 12
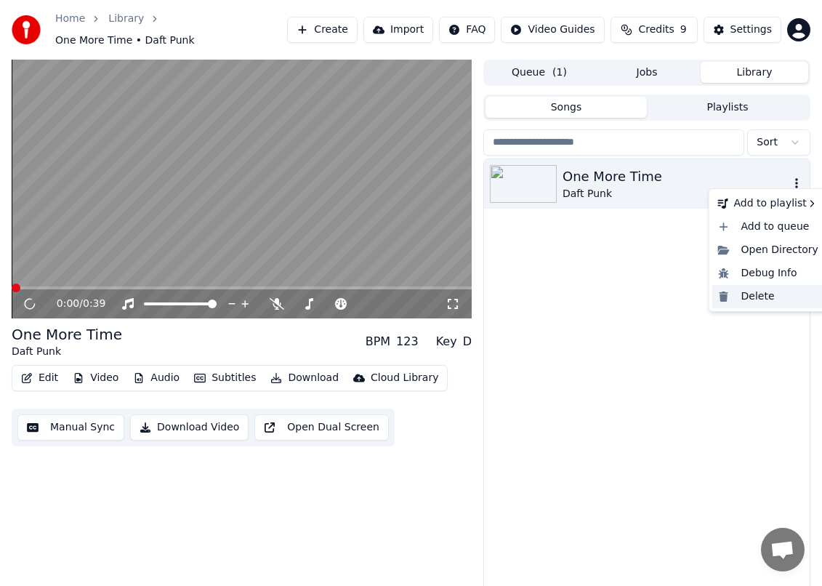
click at [765, 294] on div "Delete" at bounding box center [768, 296] width 112 height 23
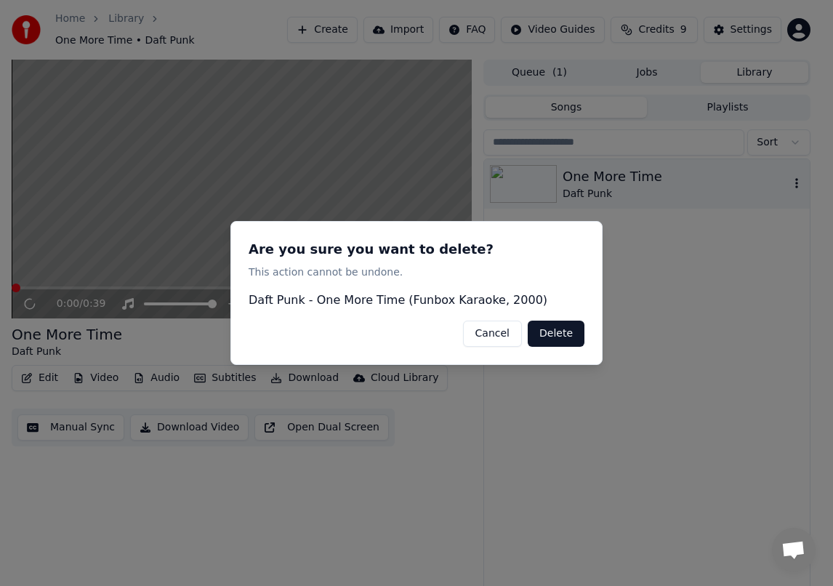
click at [565, 328] on button "Delete" at bounding box center [556, 333] width 57 height 26
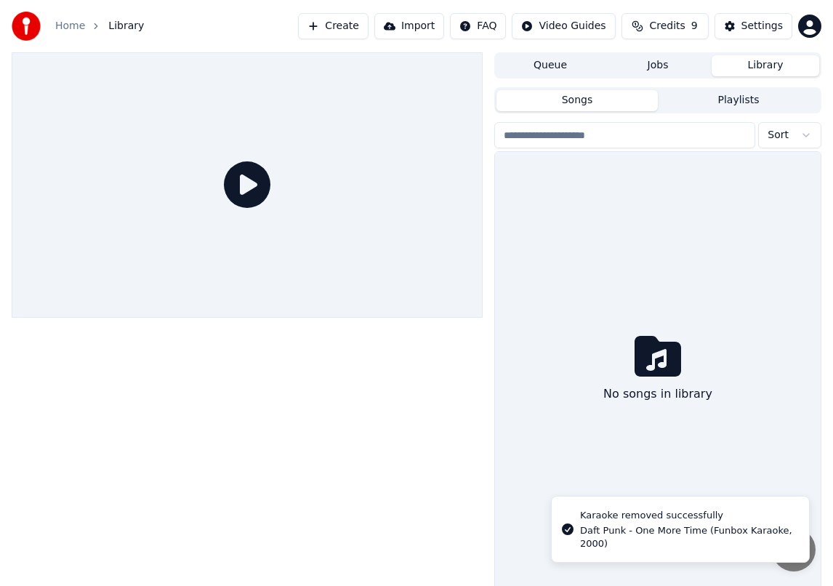
click at [653, 73] on button "Jobs" at bounding box center [658, 65] width 108 height 21
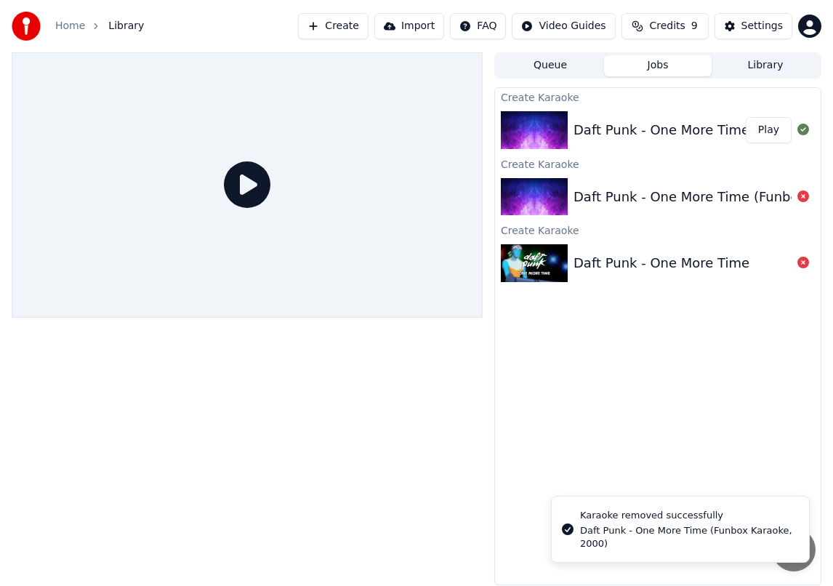
click at [687, 120] on div "Daft Punk - One More Time (Funbox Karaoke, 2000)" at bounding box center [741, 130] width 336 height 20
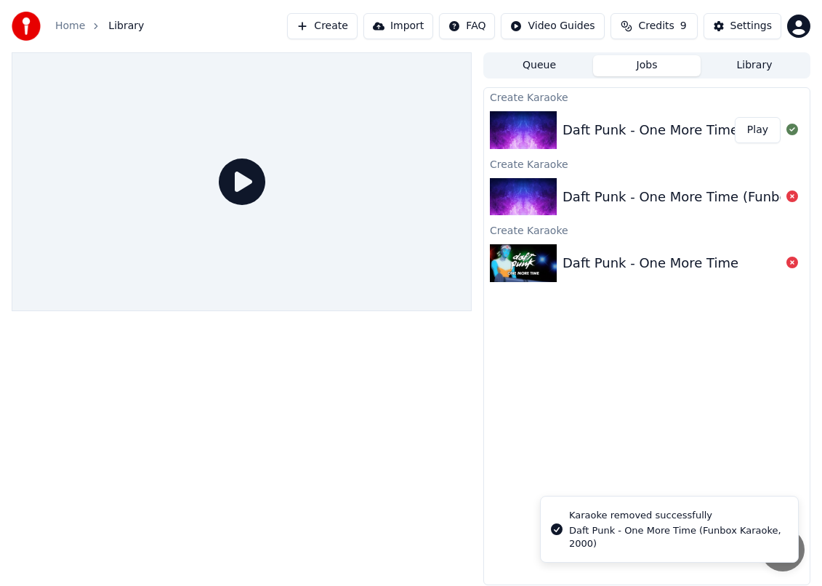
click at [765, 62] on button "Library" at bounding box center [755, 65] width 108 height 21
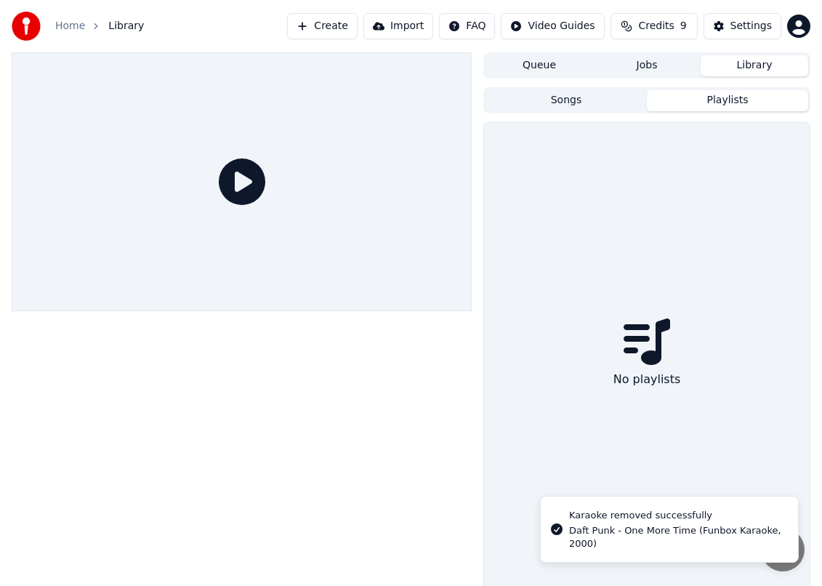
click at [752, 98] on button "Playlists" at bounding box center [727, 100] width 161 height 21
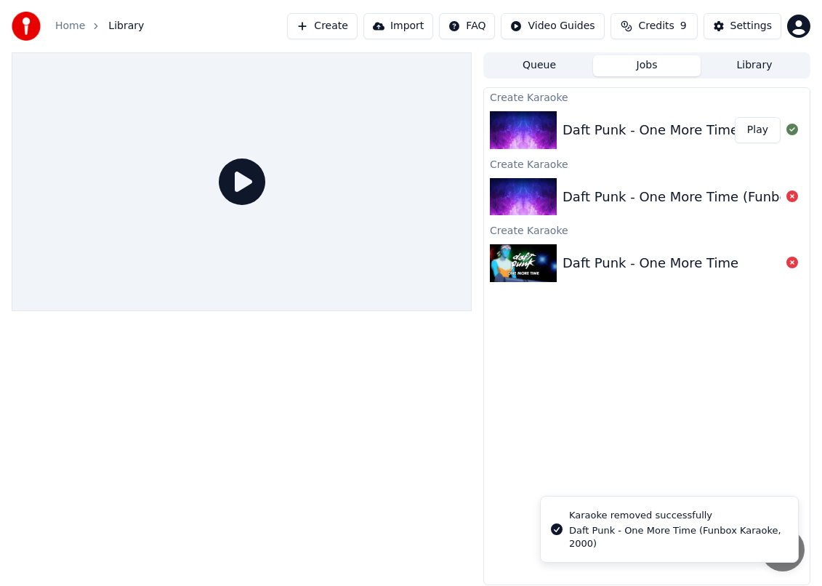
click at [657, 70] on button "Jobs" at bounding box center [647, 65] width 108 height 21
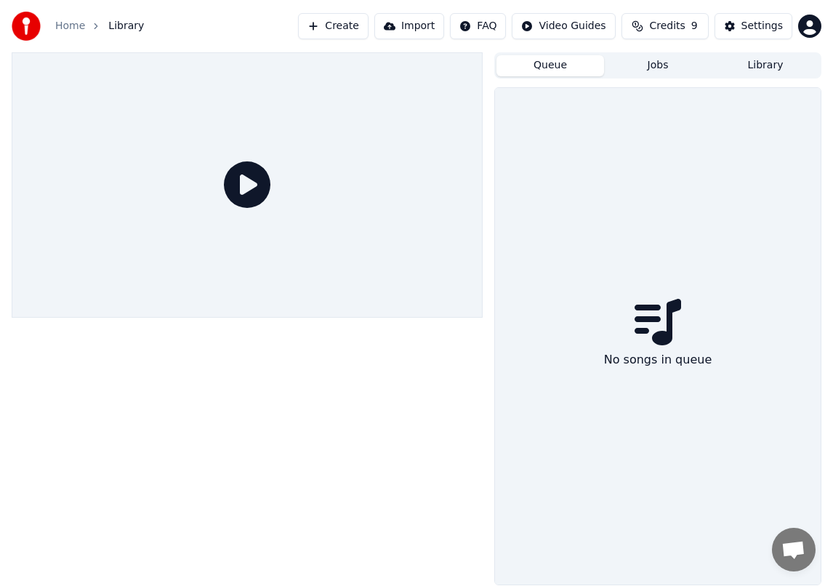
click at [536, 69] on button "Queue" at bounding box center [550, 65] width 108 height 21
click at [771, 25] on div "Settings" at bounding box center [761, 26] width 41 height 15
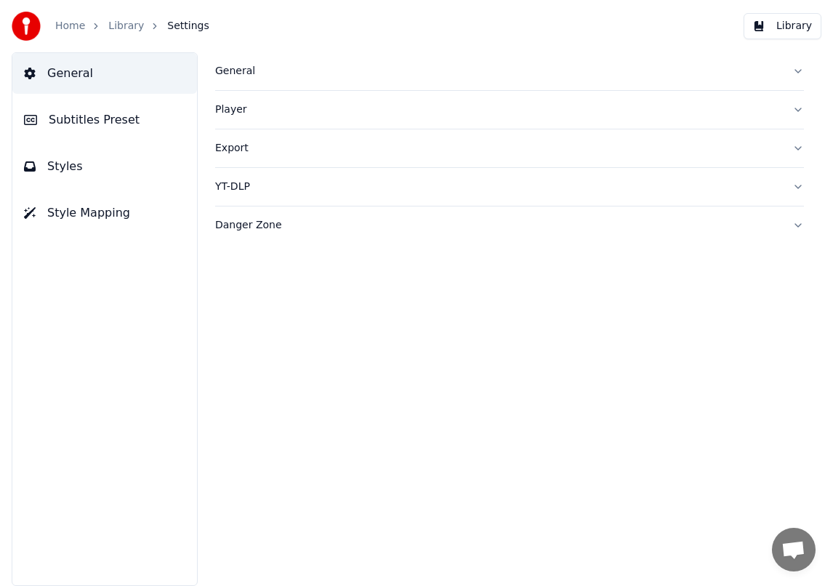
click at [61, 28] on link "Home" at bounding box center [70, 26] width 30 height 15
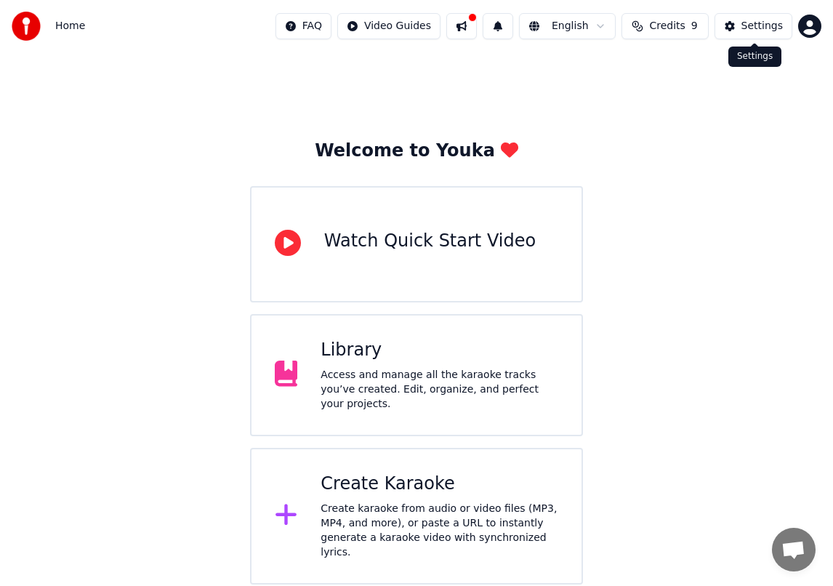
click at [795, 28] on div "FAQ Video Guides English Credits 9 Settings" at bounding box center [548, 26] width 546 height 26
